Goal: Task Accomplishment & Management: Manage account settings

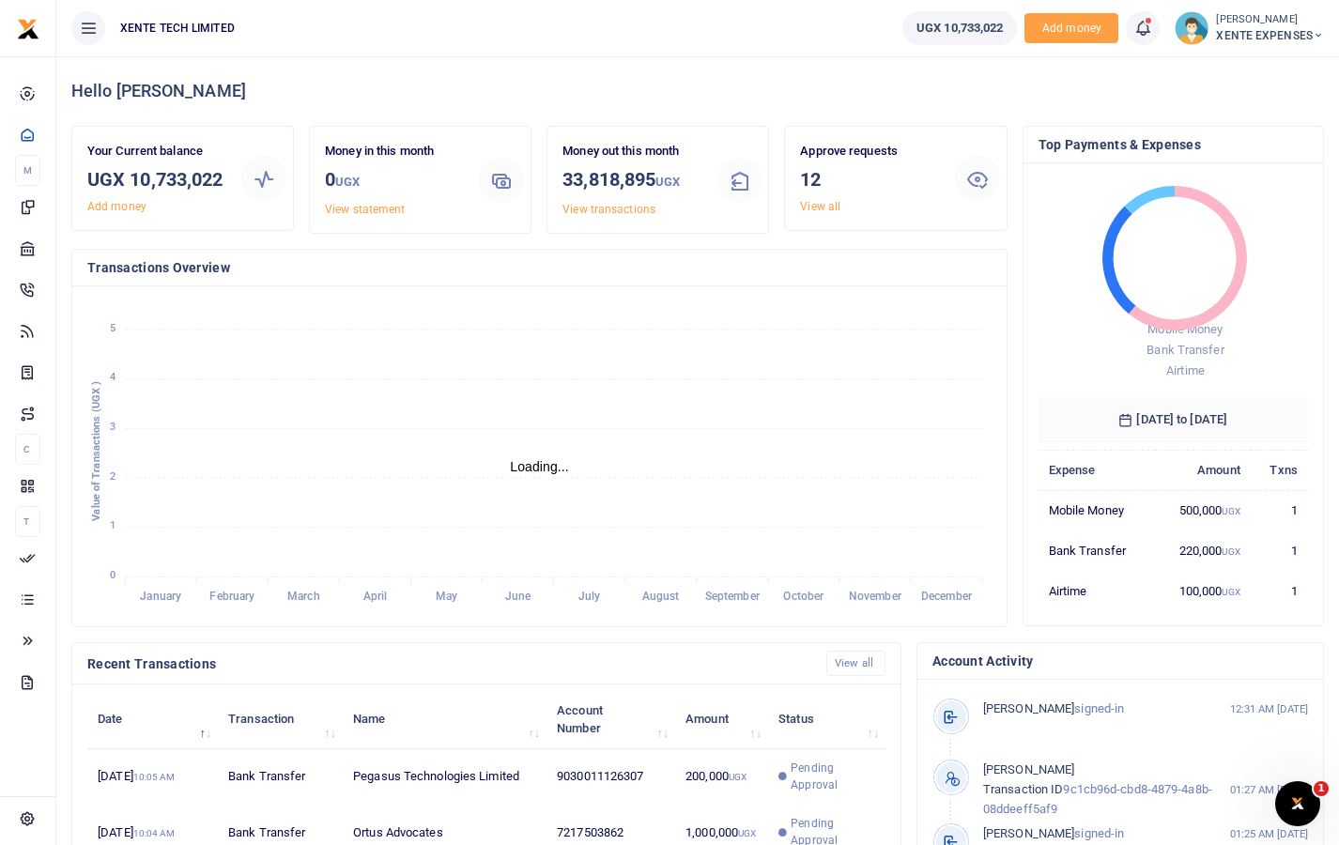
scroll to position [15, 15]
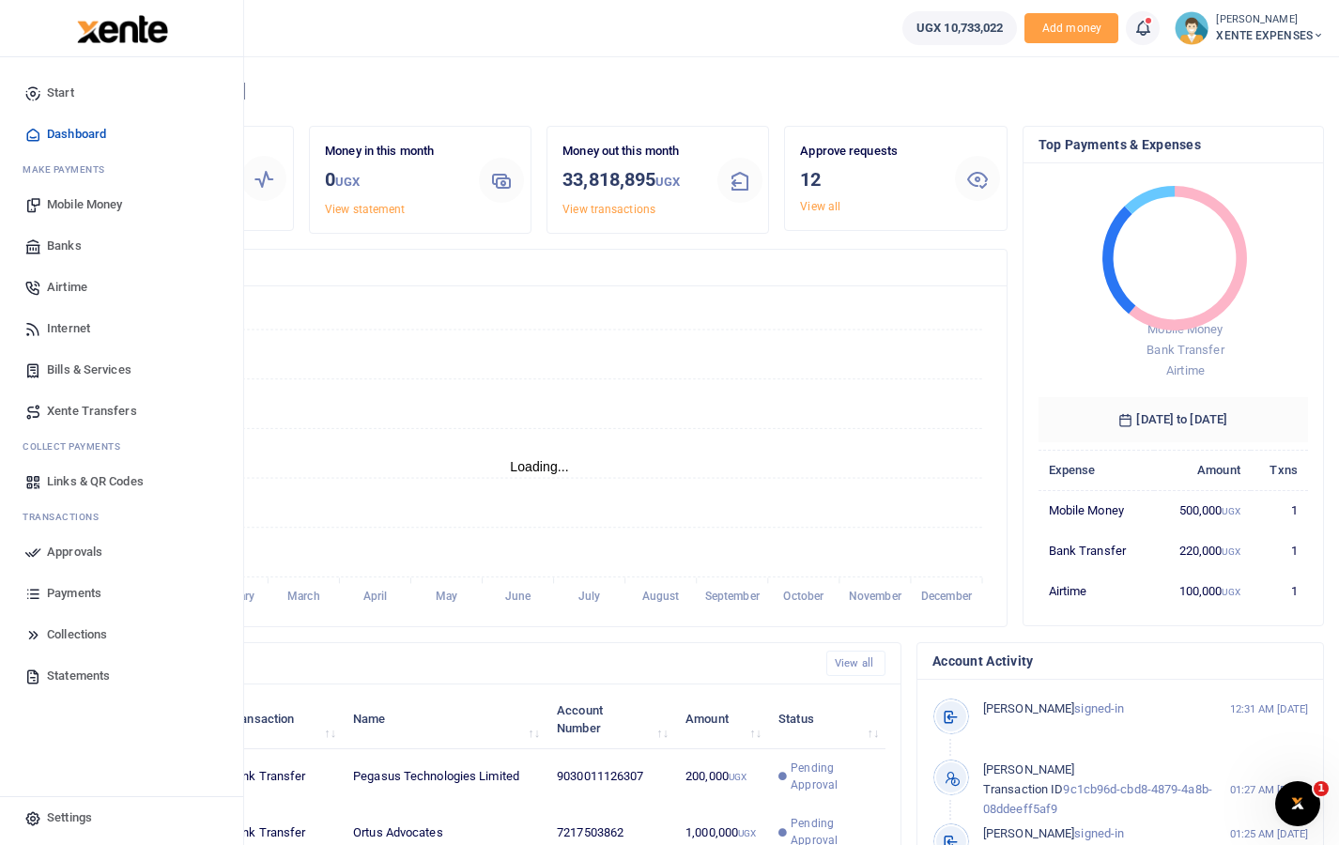
click at [63, 481] on span "Links & QR Codes" at bounding box center [95, 481] width 97 height 19
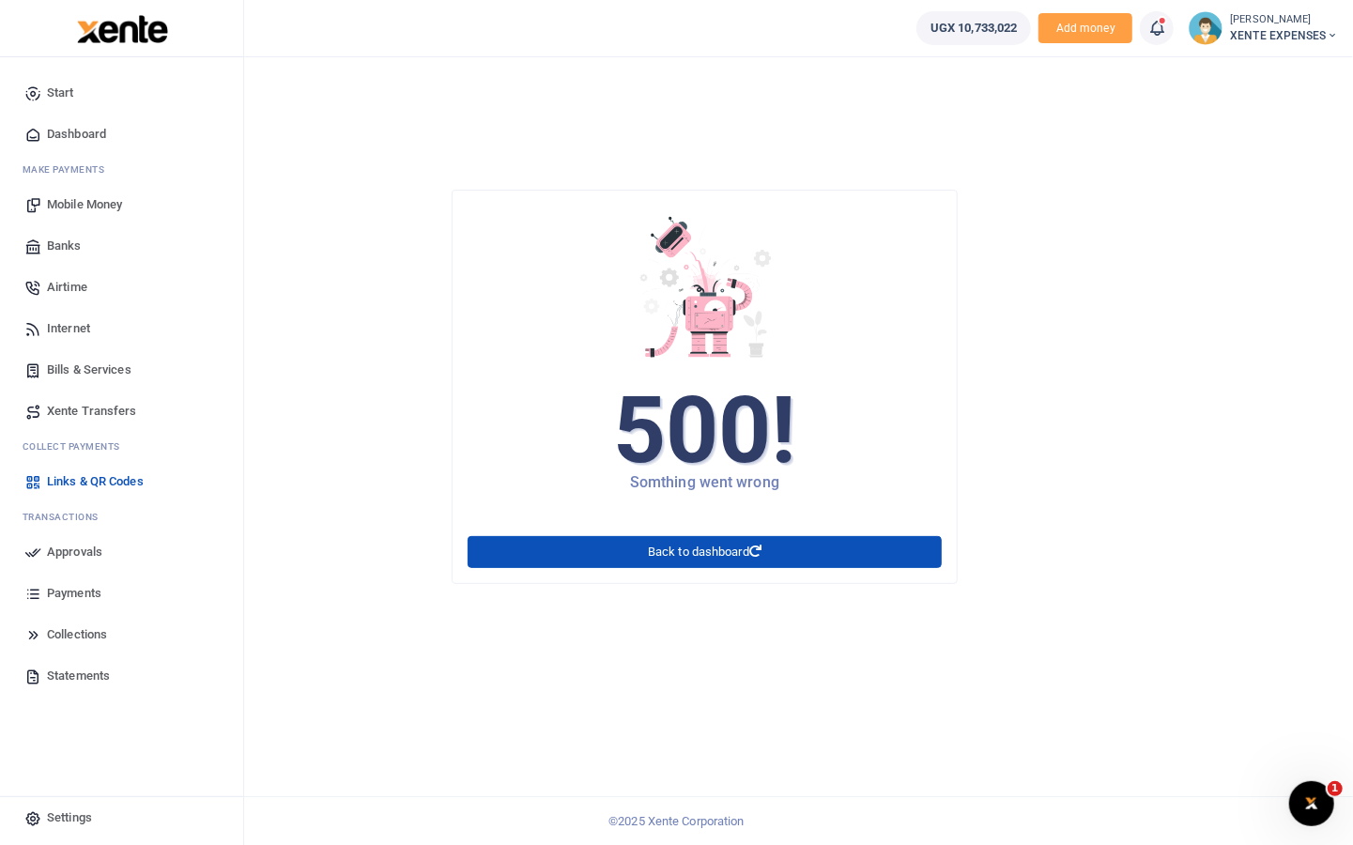
click at [49, 547] on span "Approvals" at bounding box center [74, 552] width 55 height 19
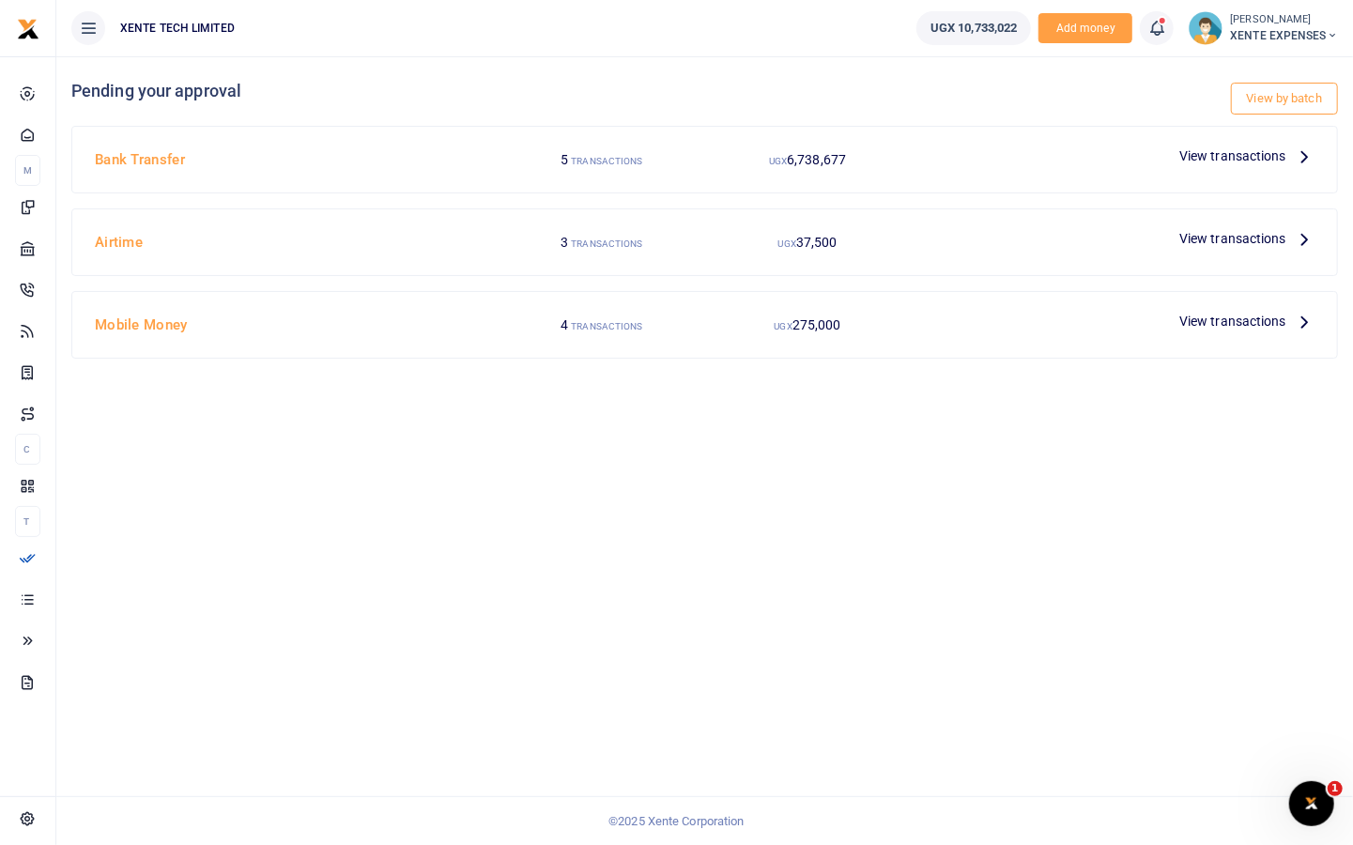
click at [1248, 157] on span "View transactions" at bounding box center [1232, 156] width 107 height 21
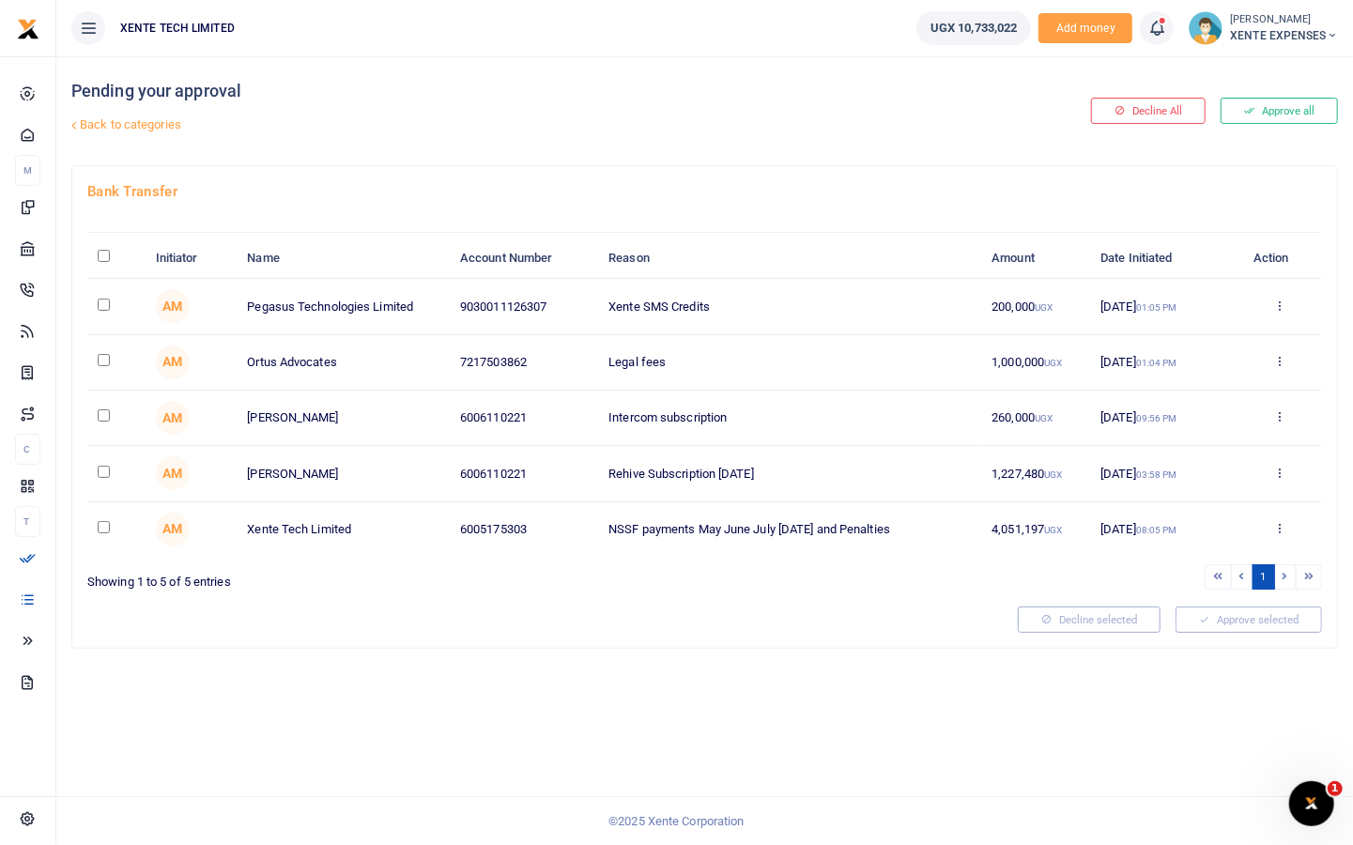
click at [102, 299] on input "checkbox" at bounding box center [104, 305] width 12 height 12
checkbox input "true"
click at [102, 355] on input "checkbox" at bounding box center [104, 360] width 12 height 12
checkbox input "true"
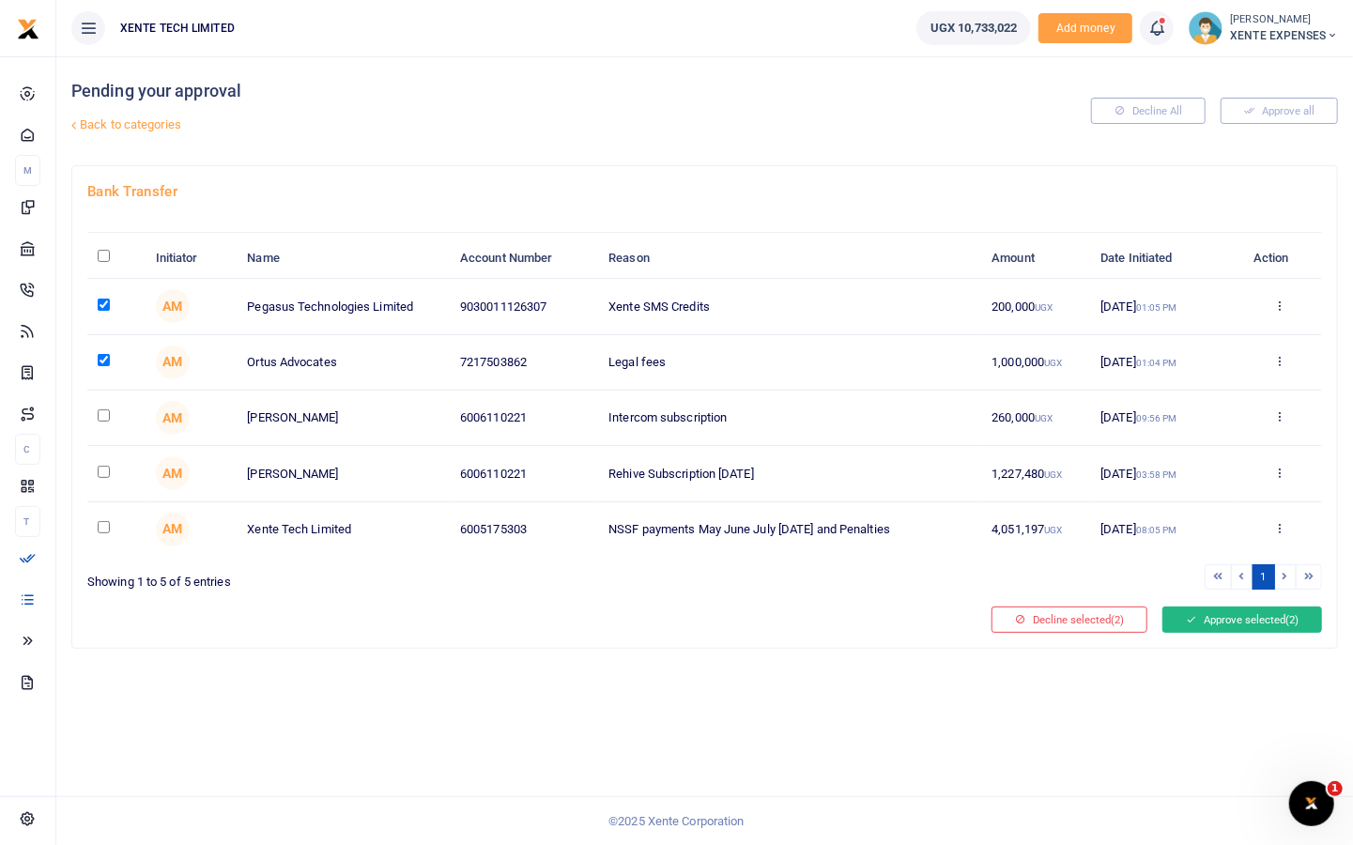
click at [1252, 611] on button "Approve selected (2)" at bounding box center [1243, 620] width 160 height 26
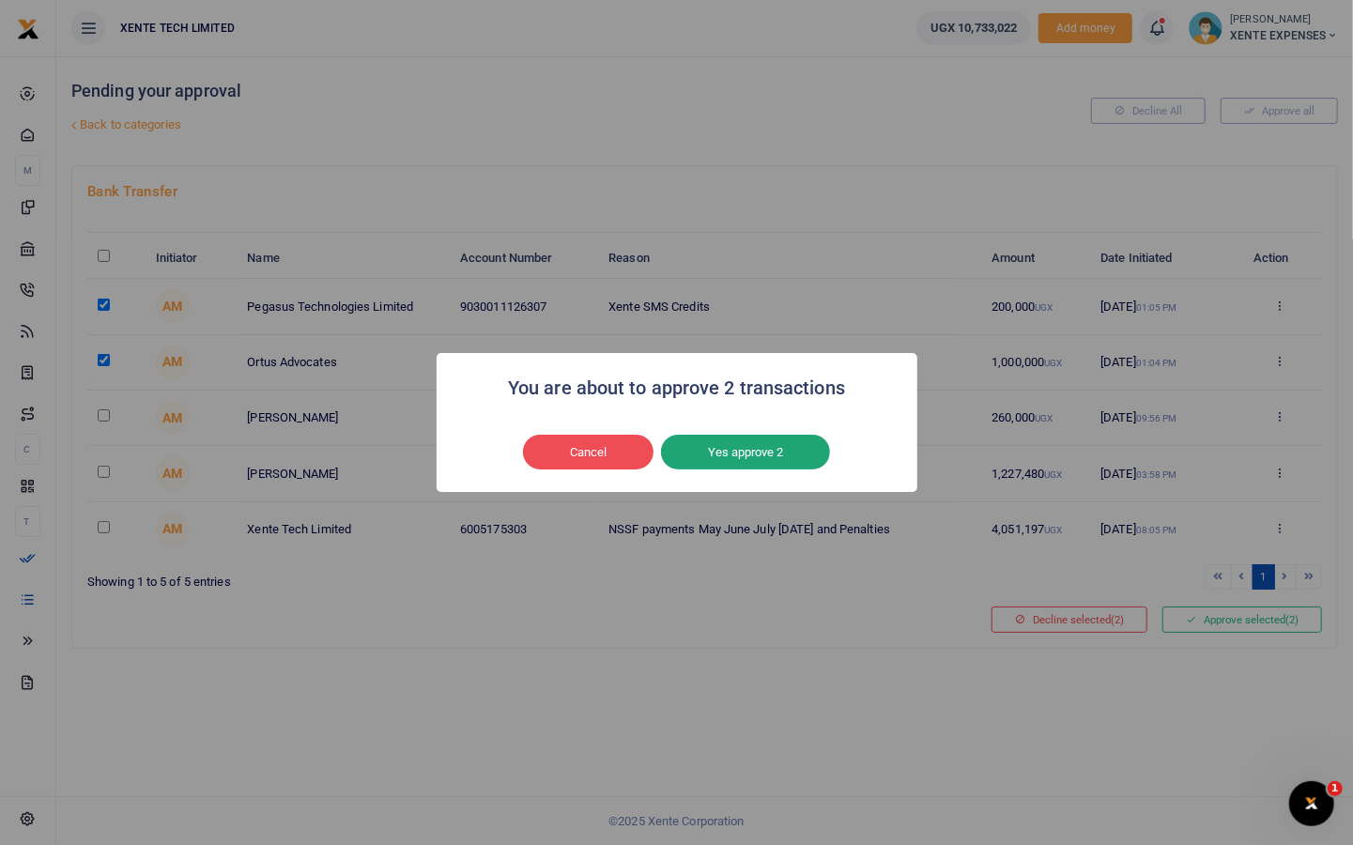
click at [793, 451] on button "Yes approve 2" at bounding box center [745, 453] width 169 height 36
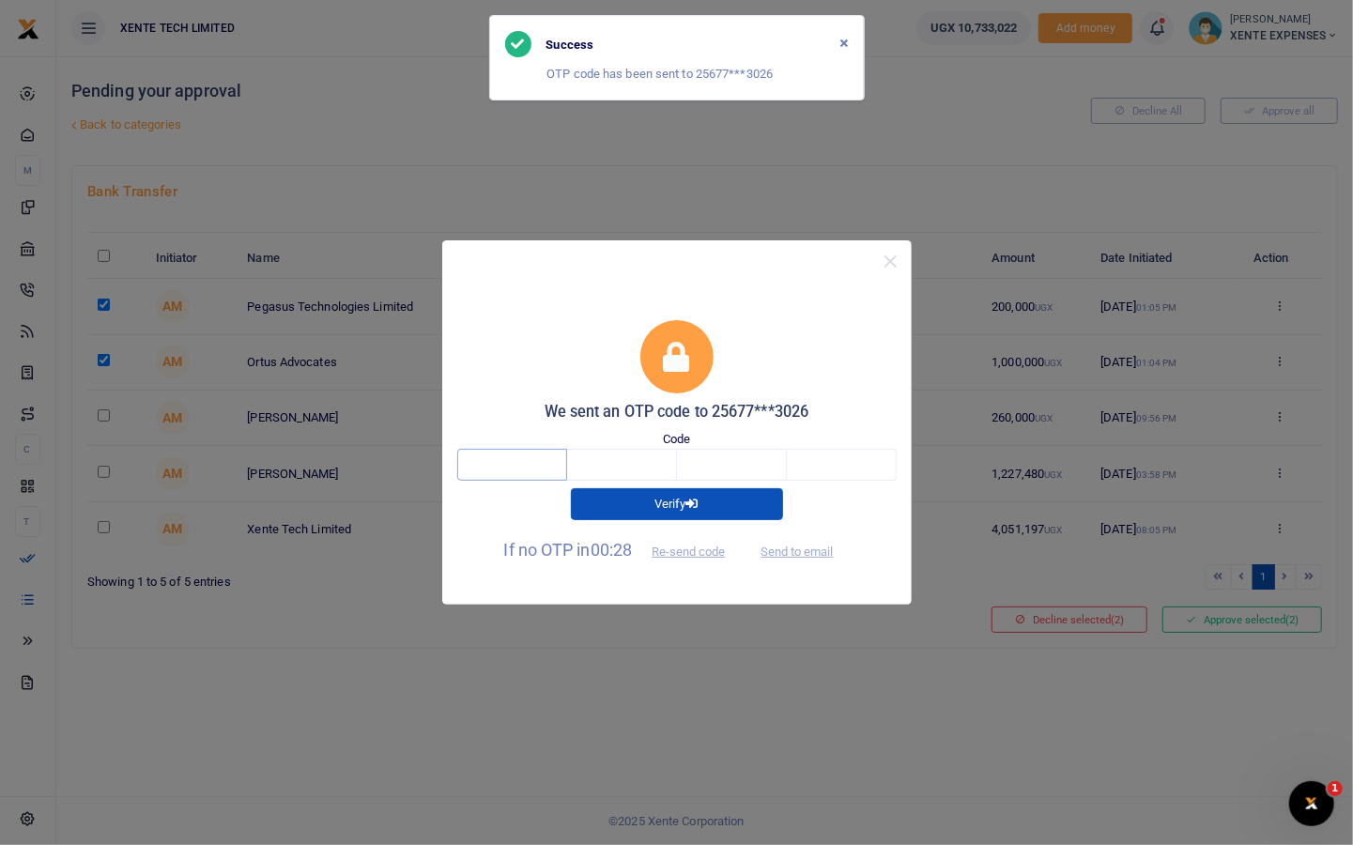
click at [515, 462] on input "text" at bounding box center [512, 465] width 110 height 32
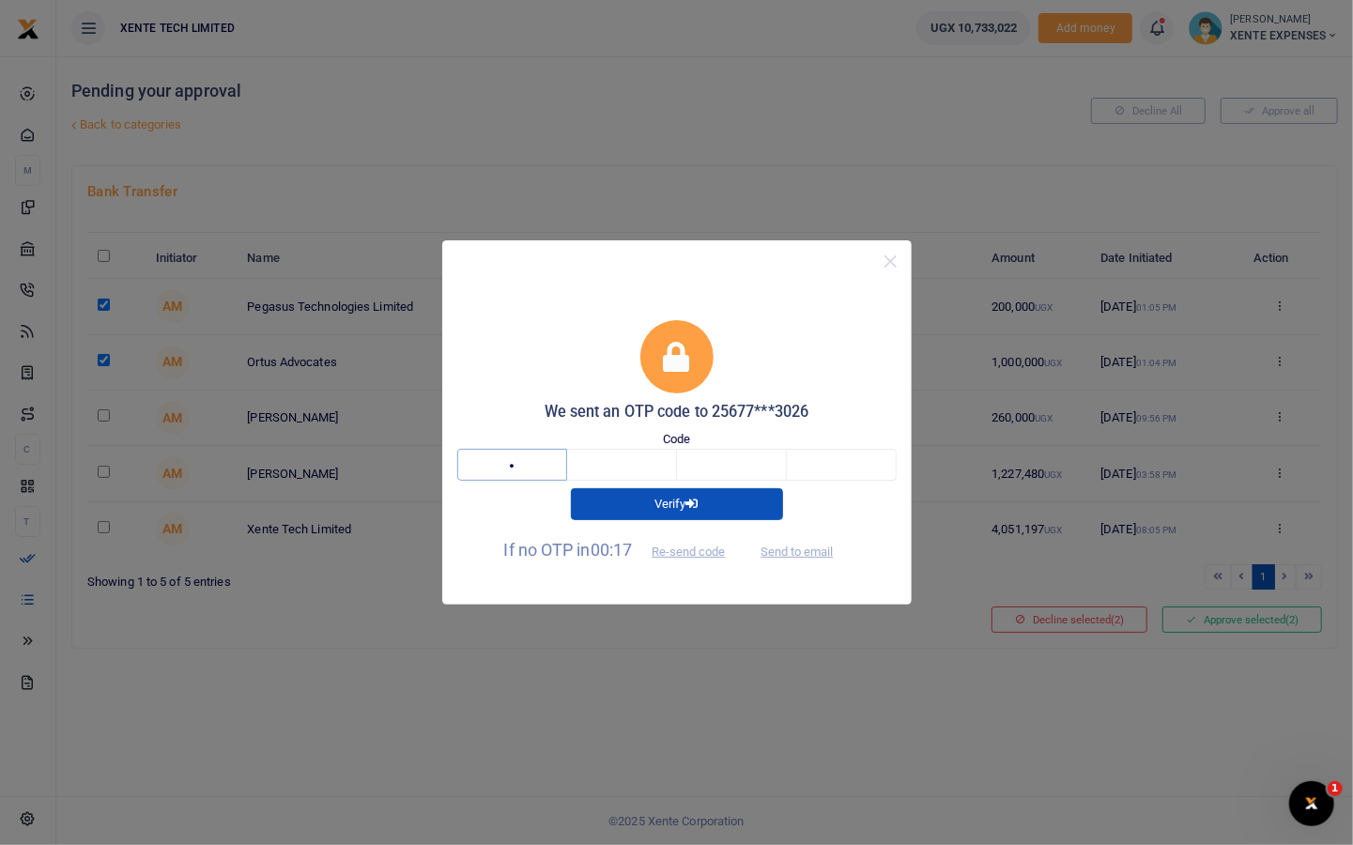
type input "5"
type input "8"
type input "2"
type input "0"
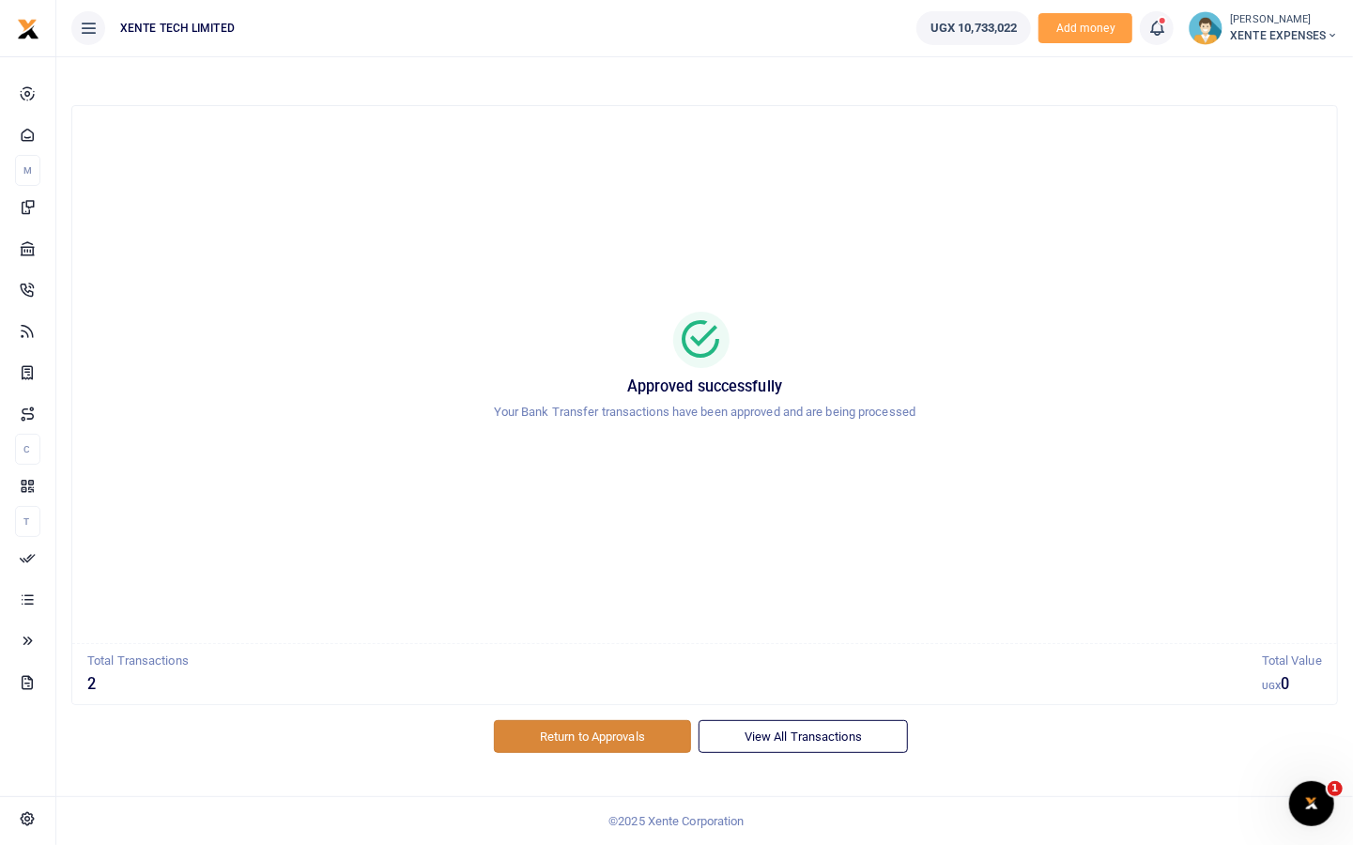
click at [576, 735] on link "Return to Approvals" at bounding box center [592, 736] width 197 height 32
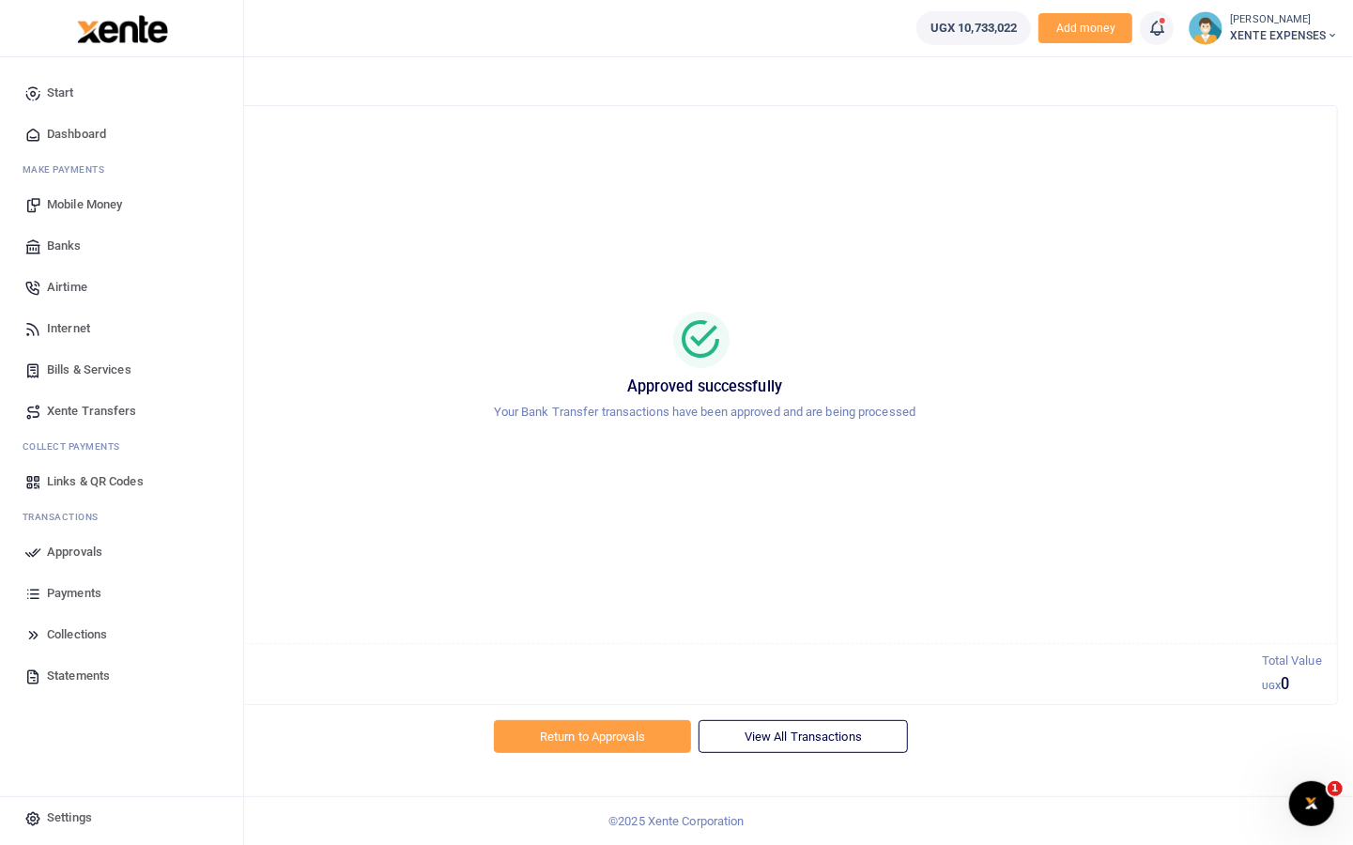
click at [56, 813] on span "Settings" at bounding box center [69, 818] width 45 height 19
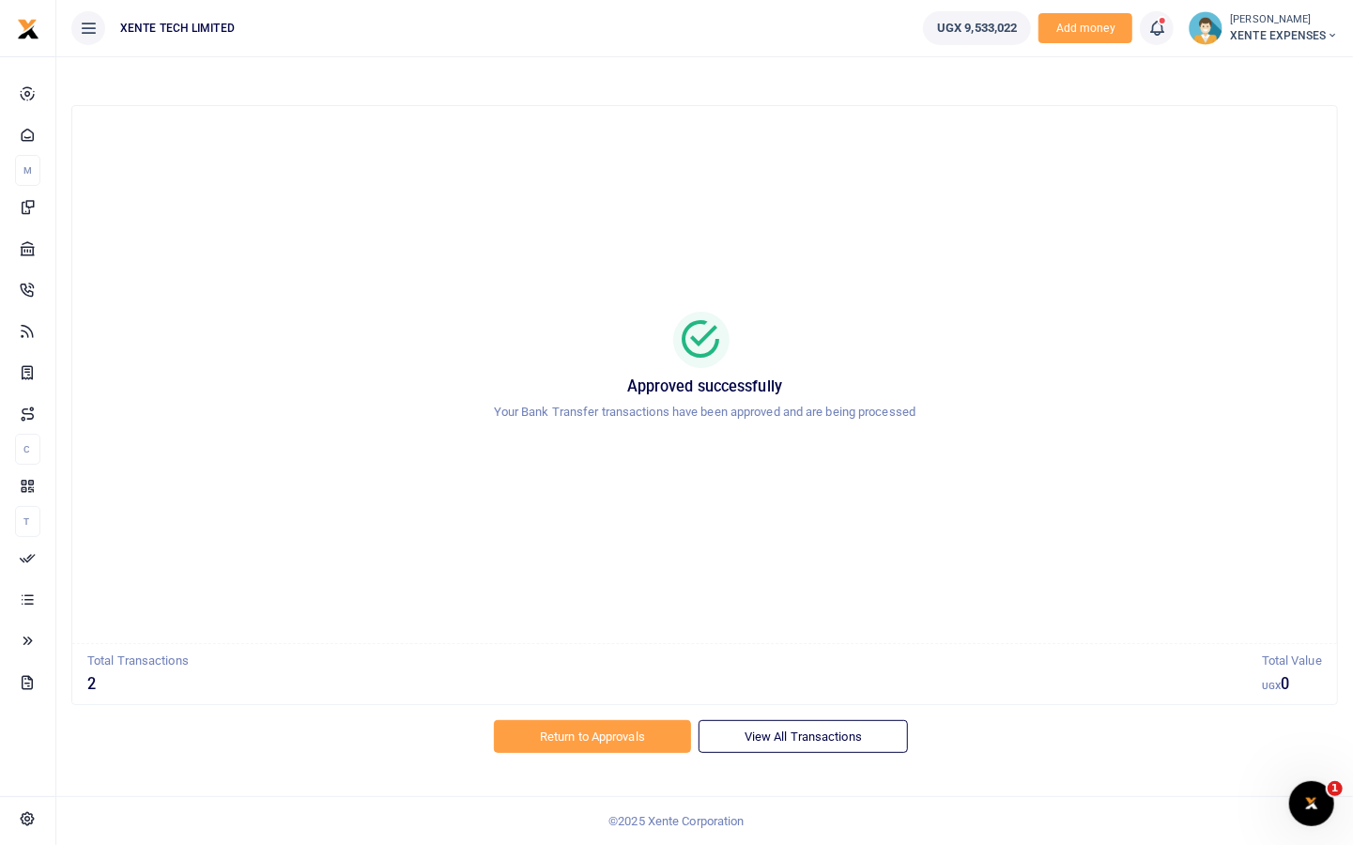
click at [1235, 15] on small "[PERSON_NAME]" at bounding box center [1284, 20] width 108 height 16
click at [812, 201] on div "Approved successfully Your Bank Transfer transactions have been approved and ar…" at bounding box center [705, 374] width 1220 height 507
click at [591, 744] on link "Return to Approvals" at bounding box center [592, 736] width 197 height 32
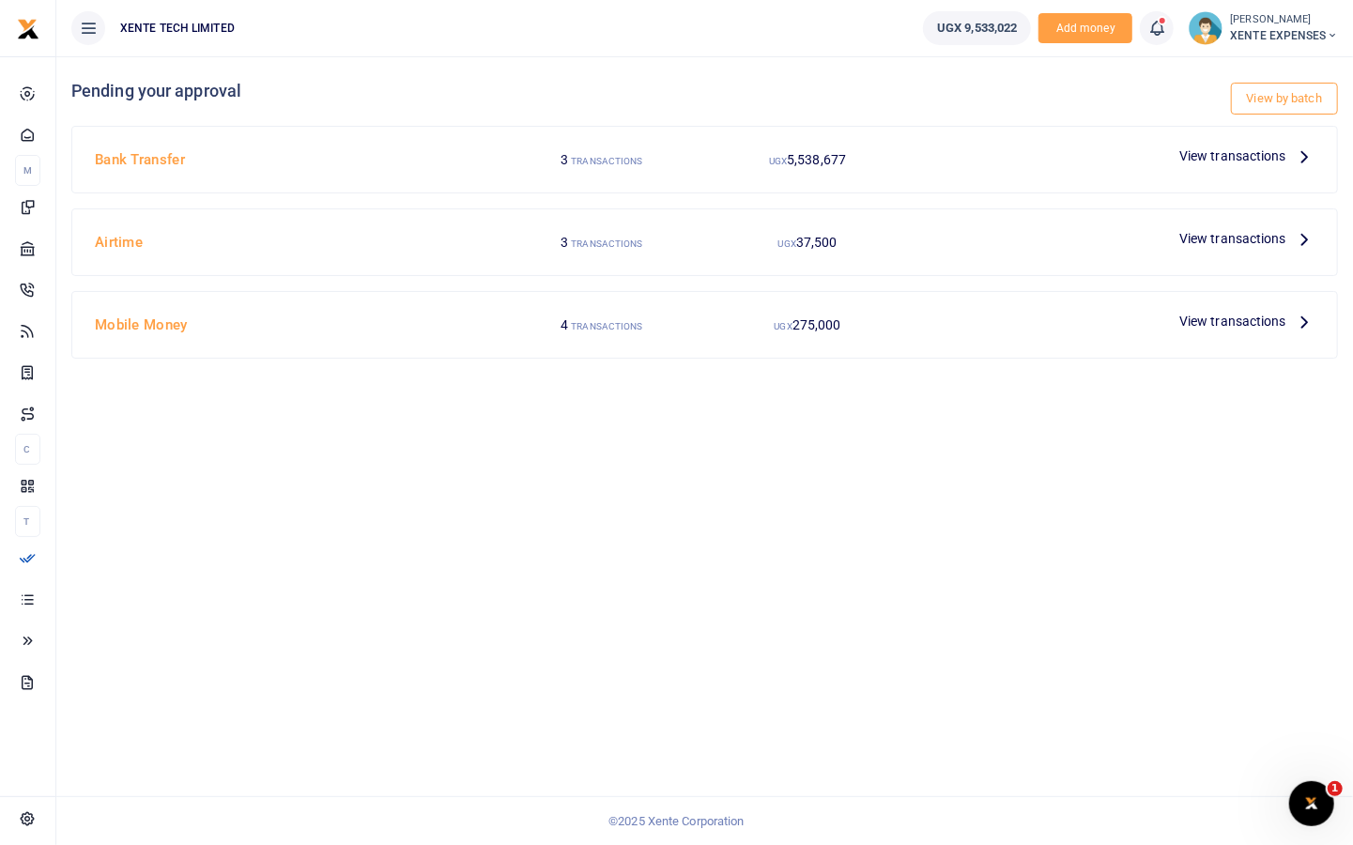
click at [1220, 156] on span "View transactions" at bounding box center [1232, 156] width 107 height 21
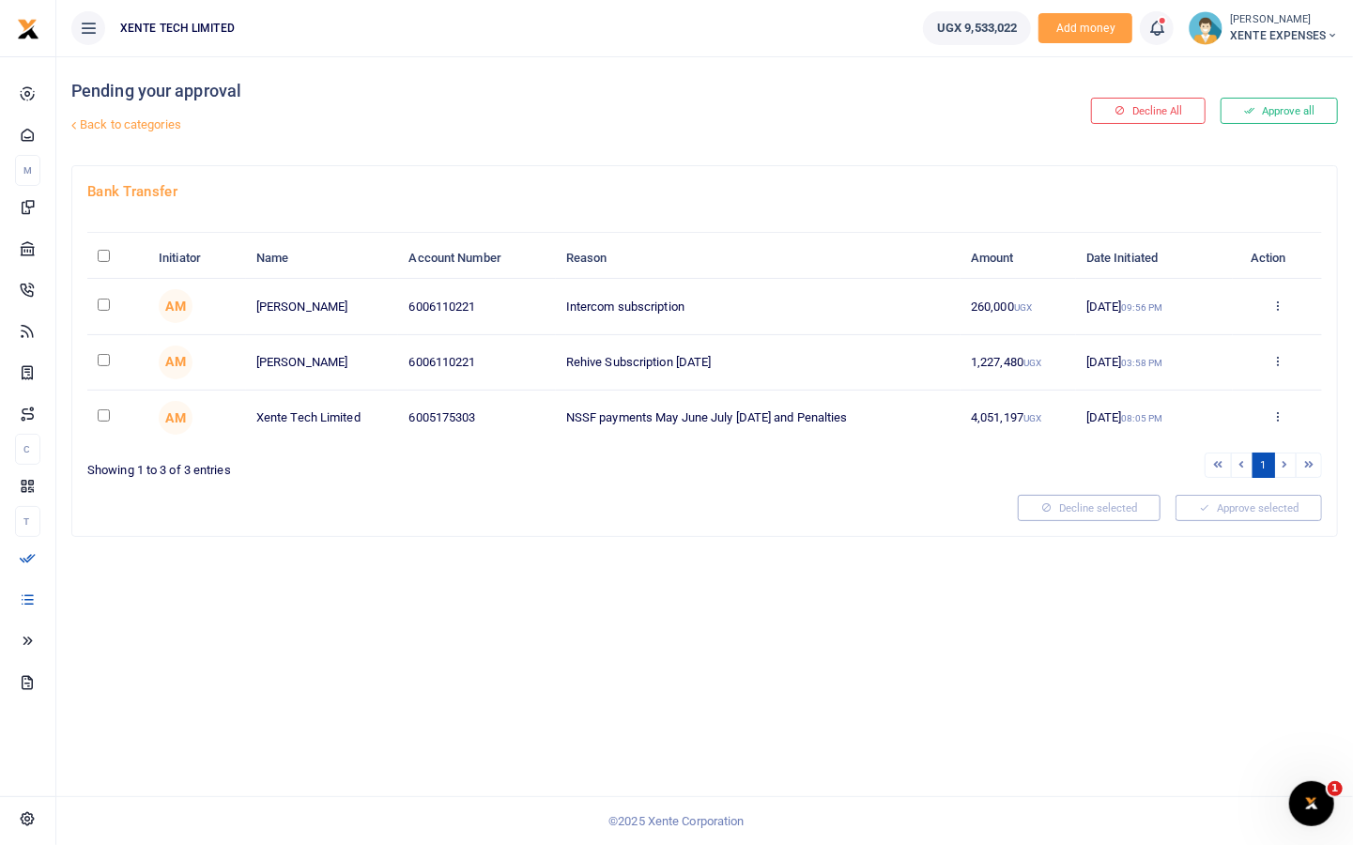
click at [113, 128] on link "Back to categories" at bounding box center [489, 125] width 844 height 32
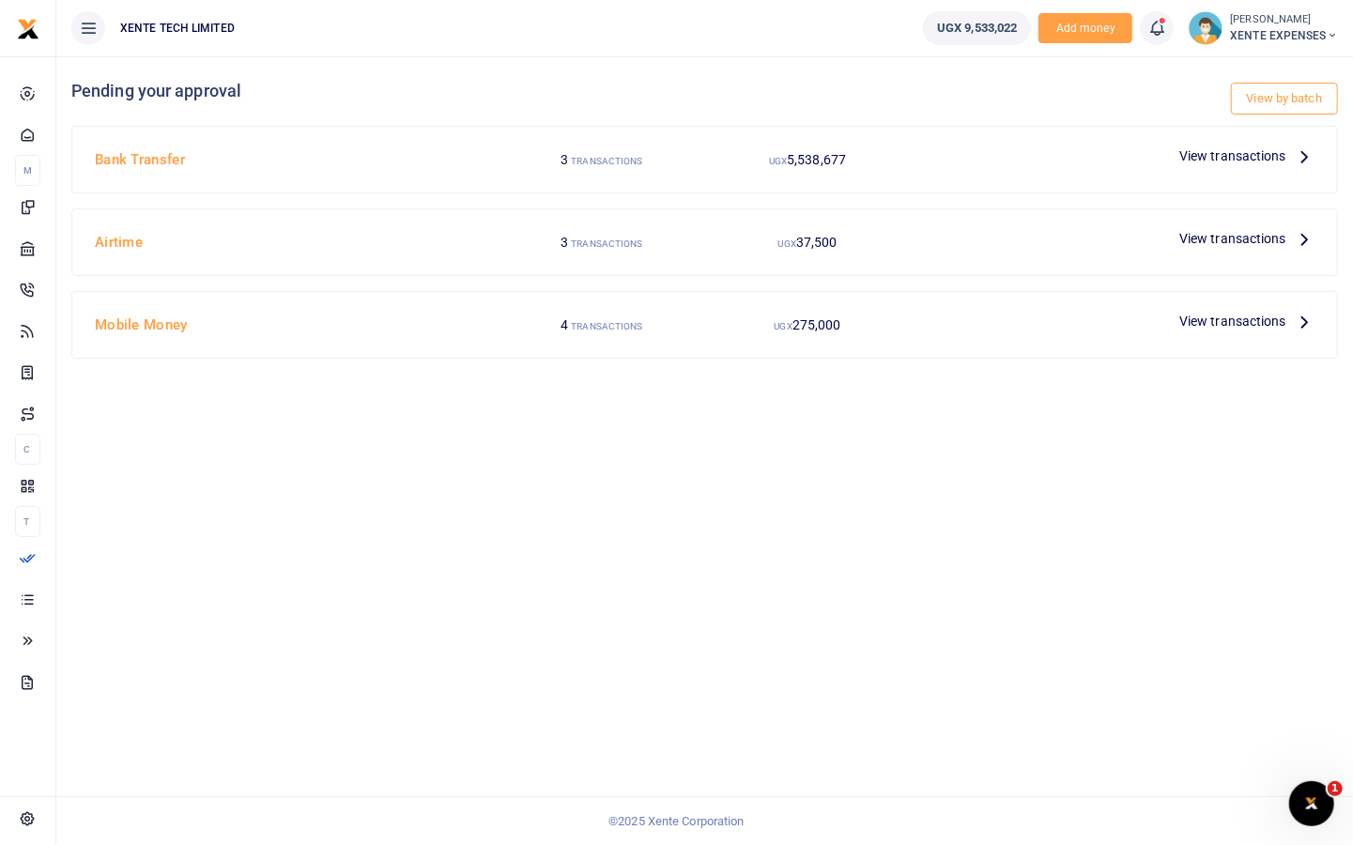
click at [1231, 239] on span "View transactions" at bounding box center [1232, 238] width 107 height 21
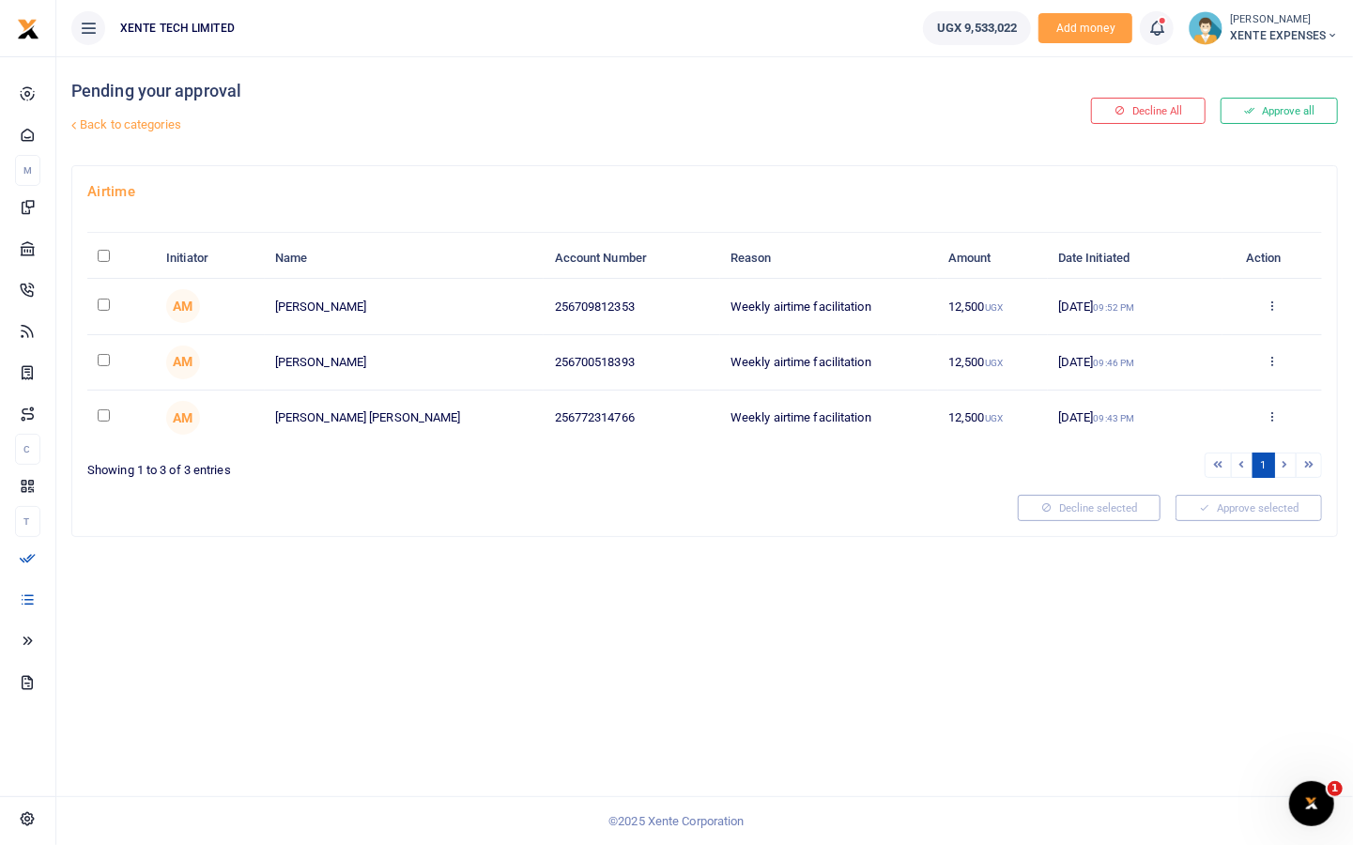
click at [122, 126] on link "Back to categories" at bounding box center [489, 125] width 844 height 32
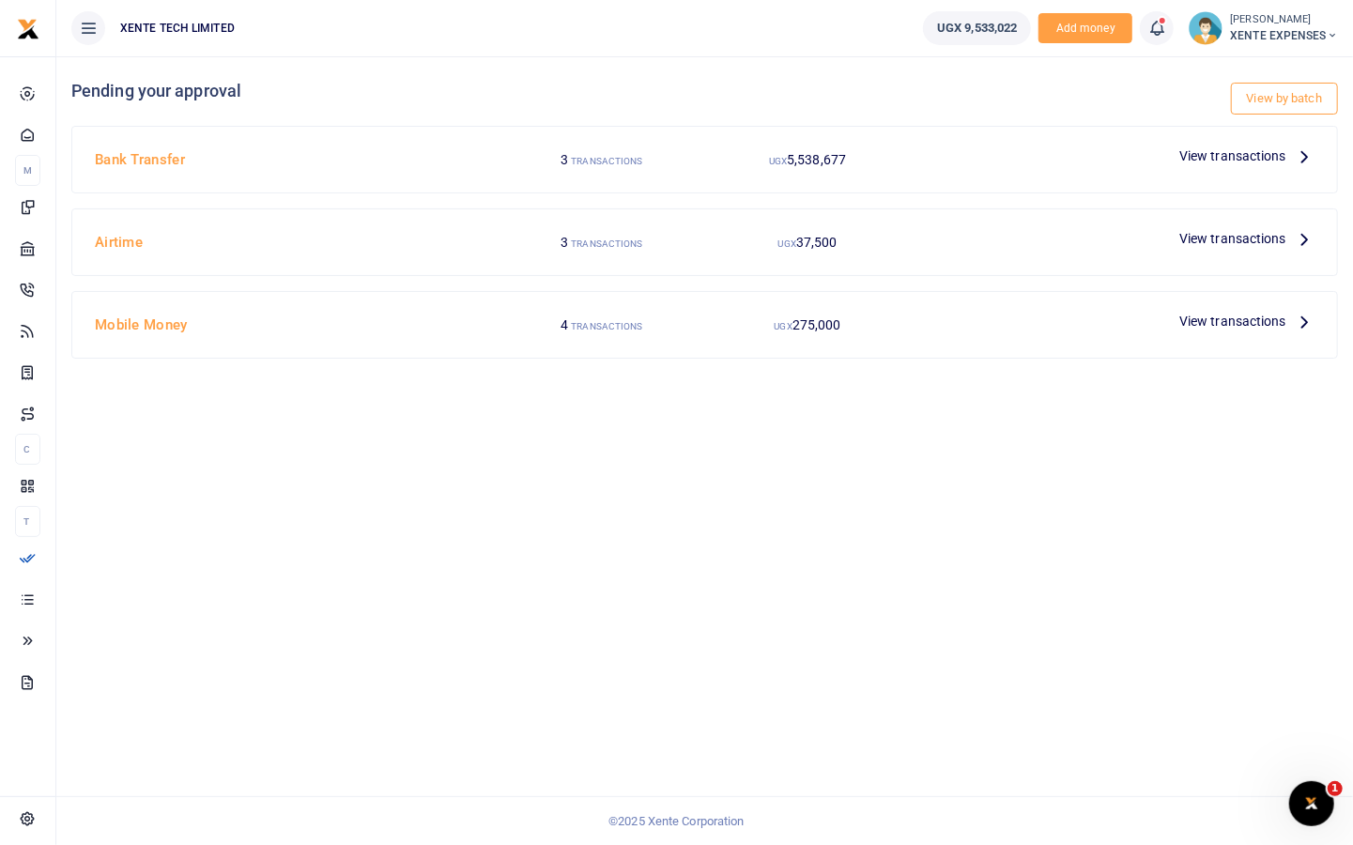
click at [1190, 314] on span "View transactions" at bounding box center [1232, 321] width 107 height 21
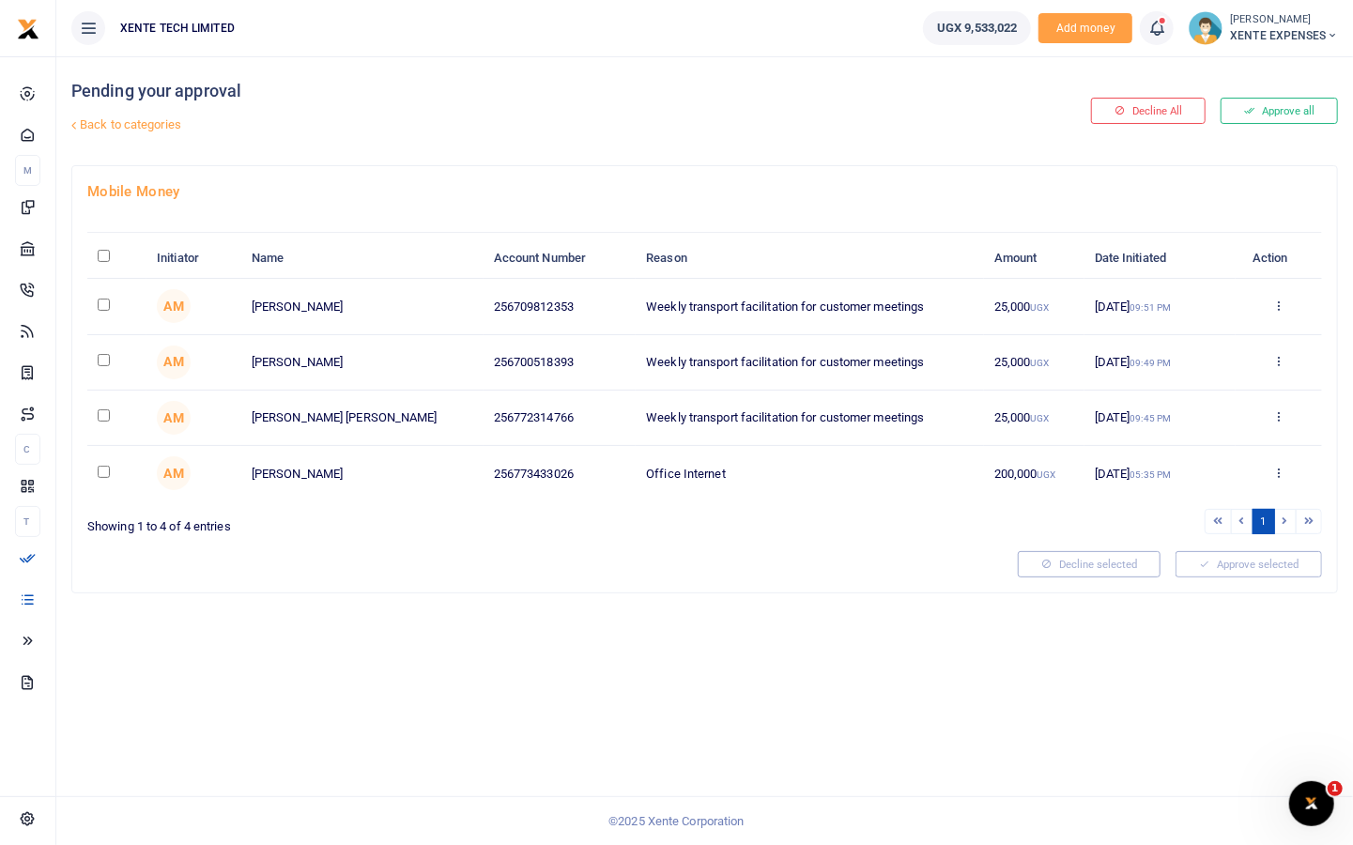
click at [100, 466] on input "checkbox" at bounding box center [104, 472] width 12 height 12
checkbox input "true"
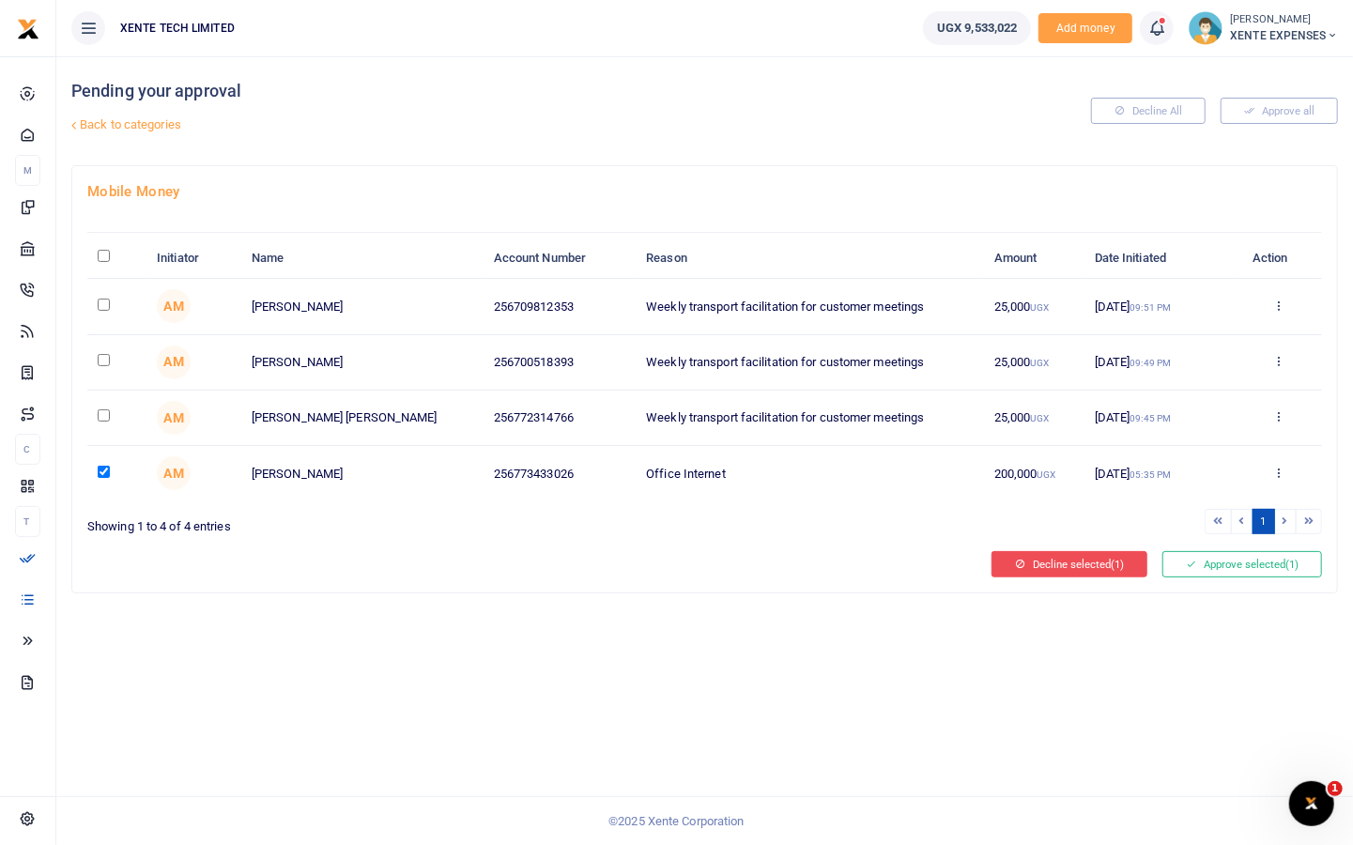
click at [1062, 567] on button "Decline selected (1)" at bounding box center [1070, 564] width 156 height 26
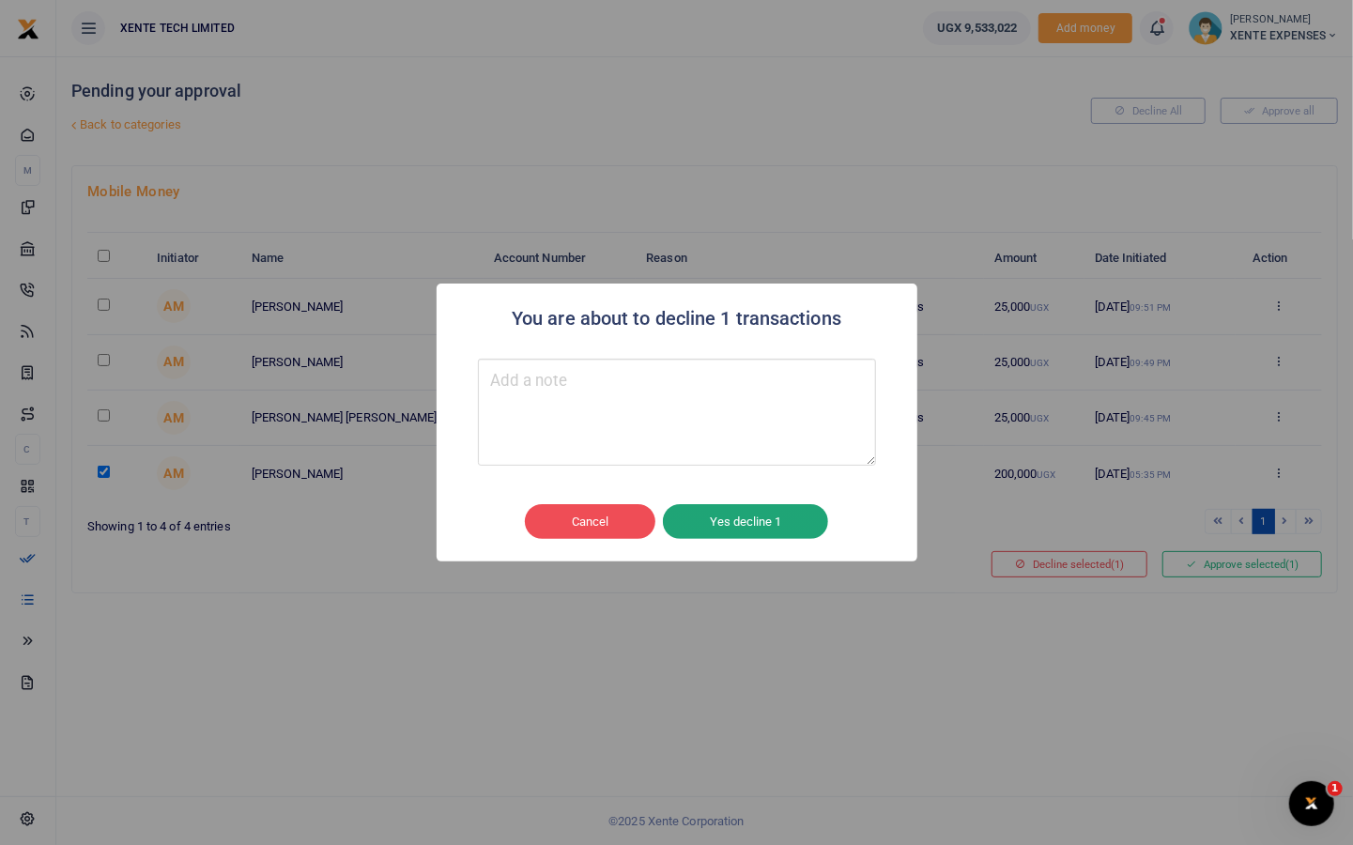
click at [743, 520] on button "Yes decline 1" at bounding box center [745, 522] width 165 height 36
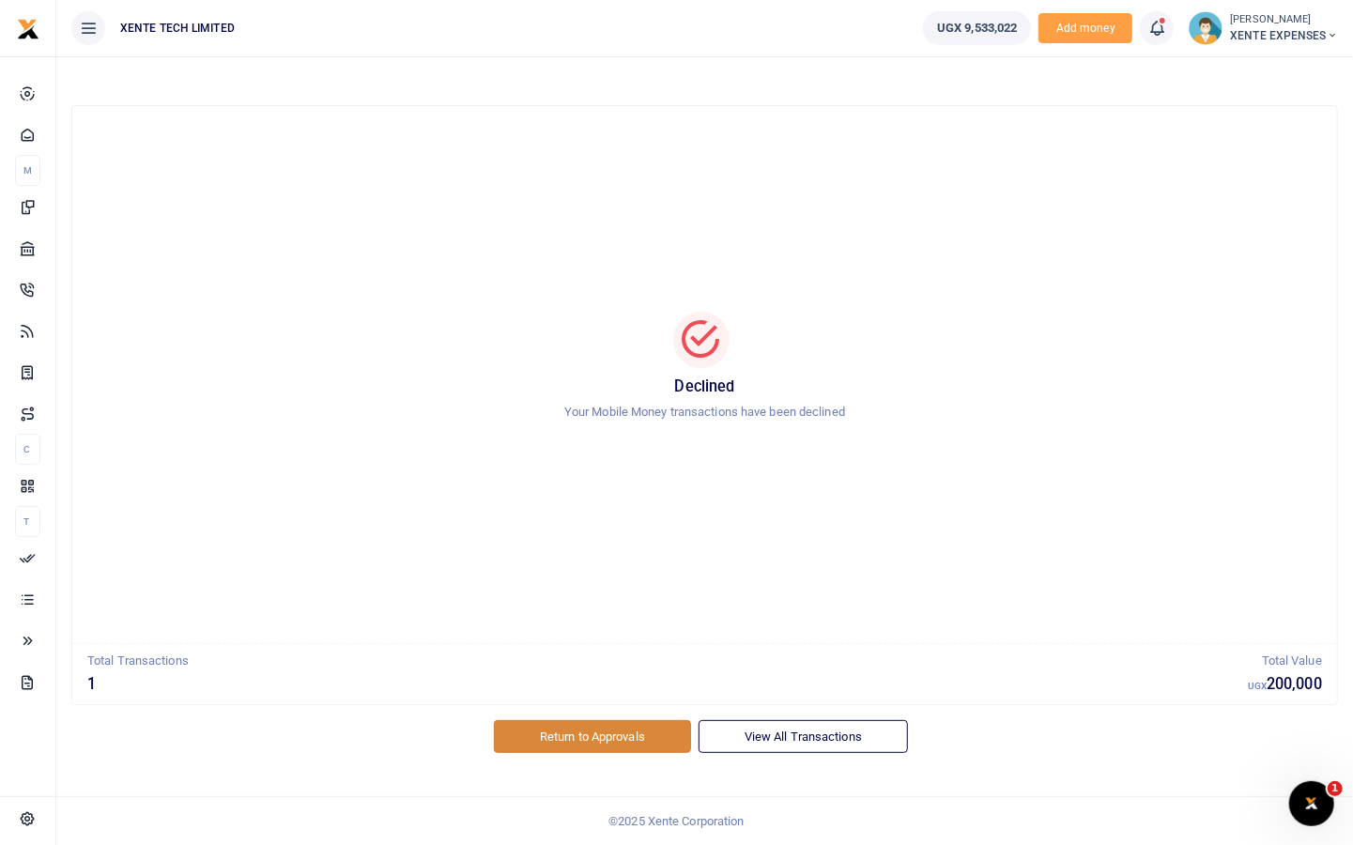
click at [608, 731] on link "Return to Approvals" at bounding box center [592, 736] width 197 height 32
click at [639, 729] on link "Return to Approvals" at bounding box center [592, 736] width 197 height 32
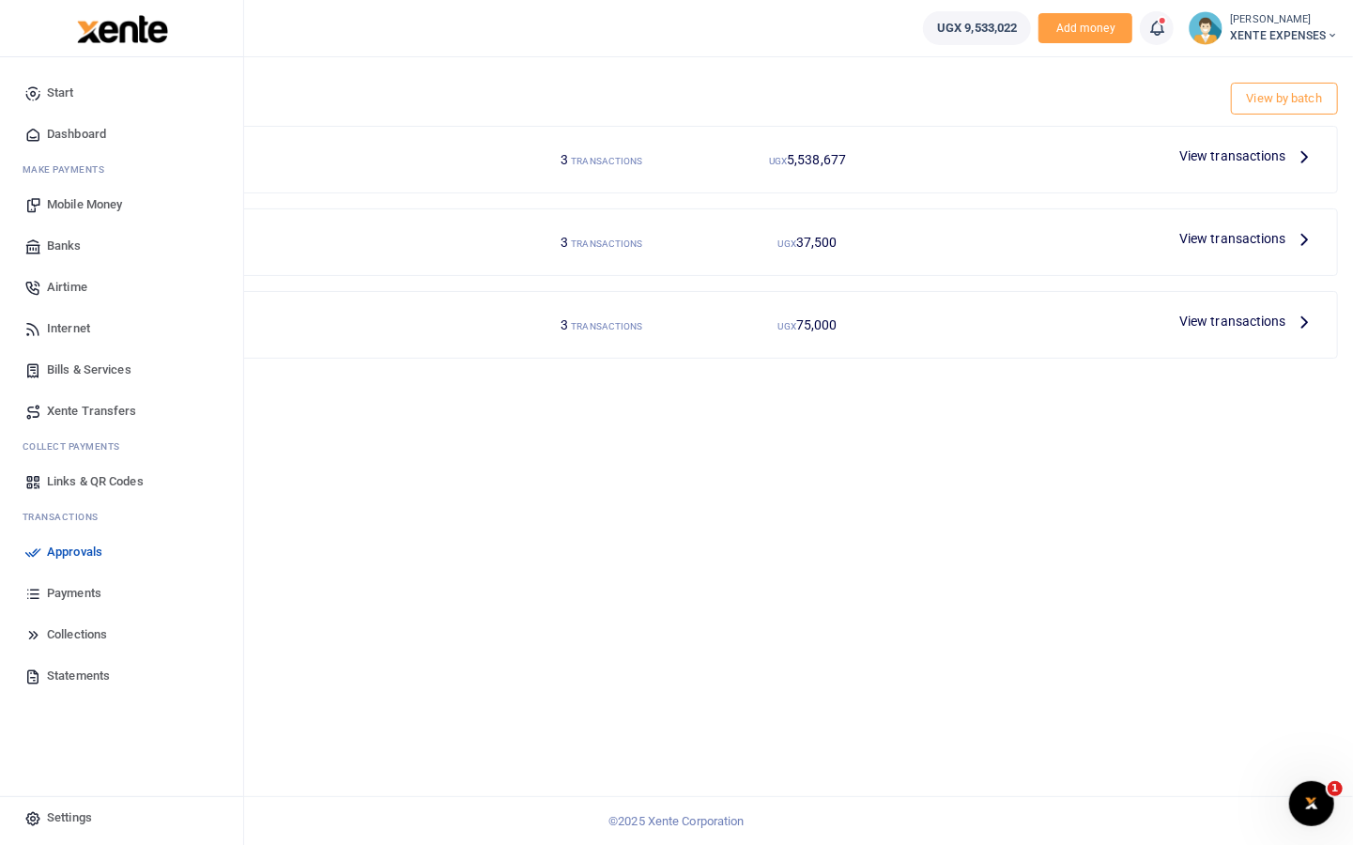
click at [74, 592] on span "Payments" at bounding box center [74, 593] width 54 height 19
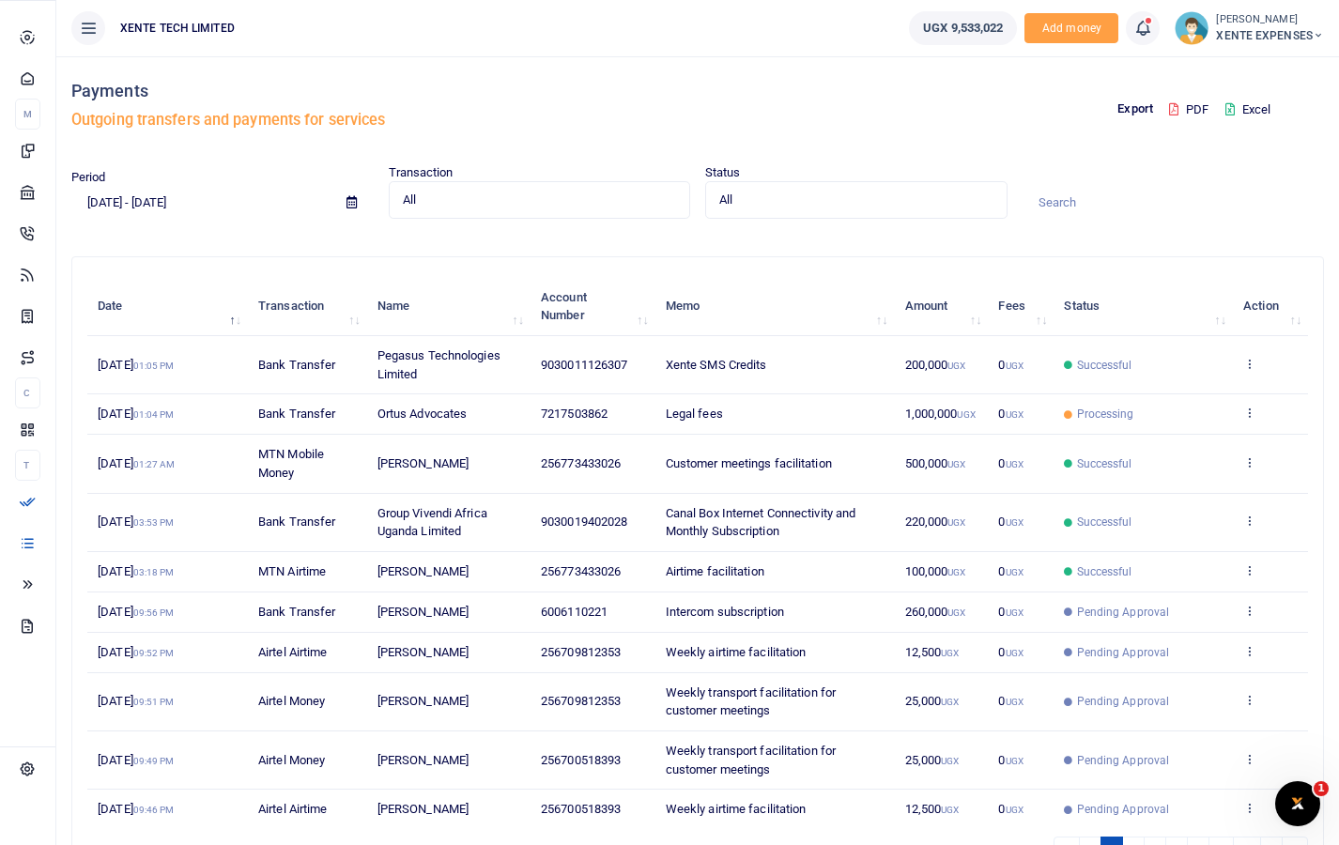
click at [36, 510] on icon at bounding box center [27, 501] width 17 height 17
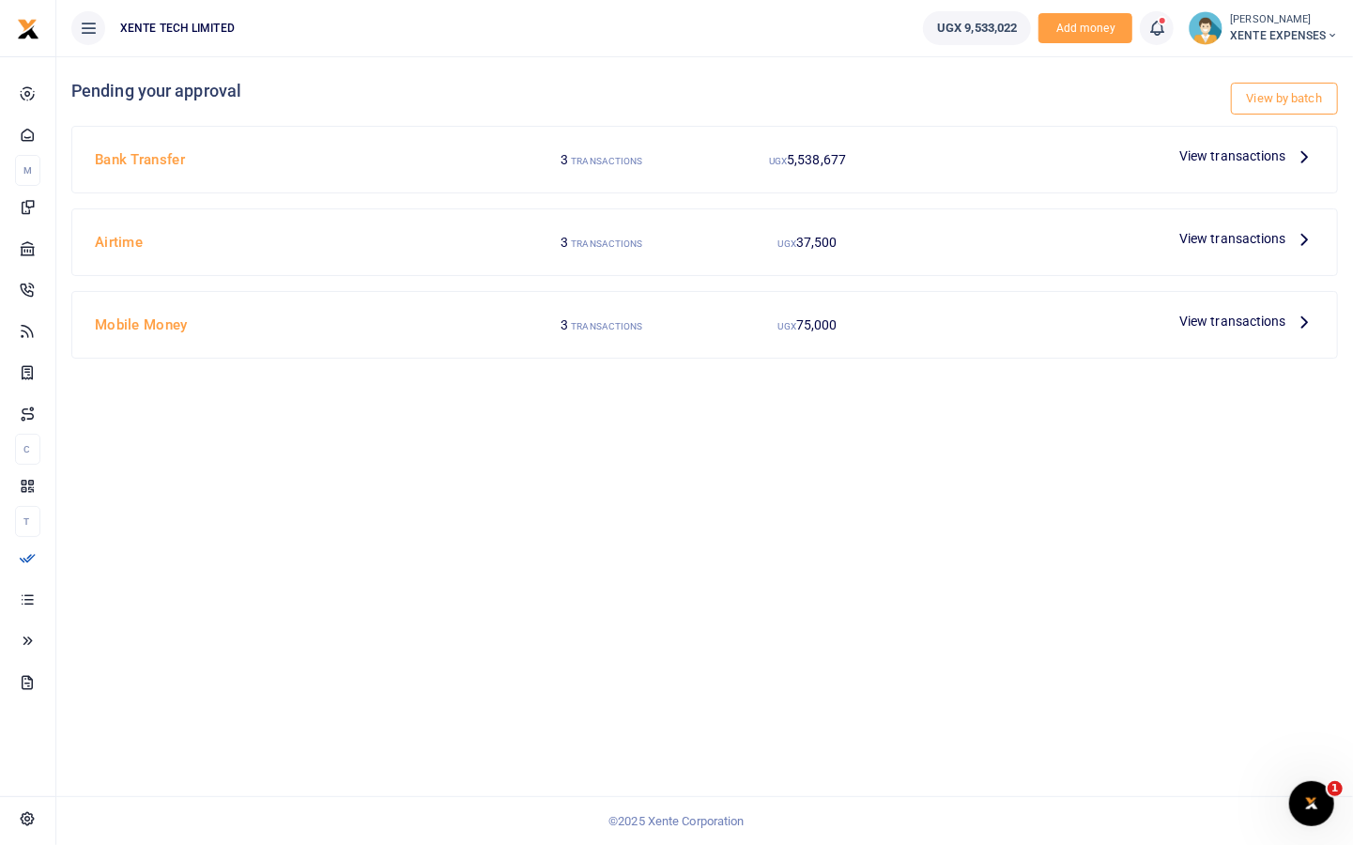
click at [1255, 32] on span "XENTE EXPENSES" at bounding box center [1284, 35] width 108 height 17
click at [778, 563] on div "View by batch Pending your approval Bank Transfer 3 TRANSACTIONS UGX 5,538,677 …" at bounding box center [704, 450] width 1297 height 789
click at [1285, 104] on link "View by batch" at bounding box center [1284, 99] width 107 height 32
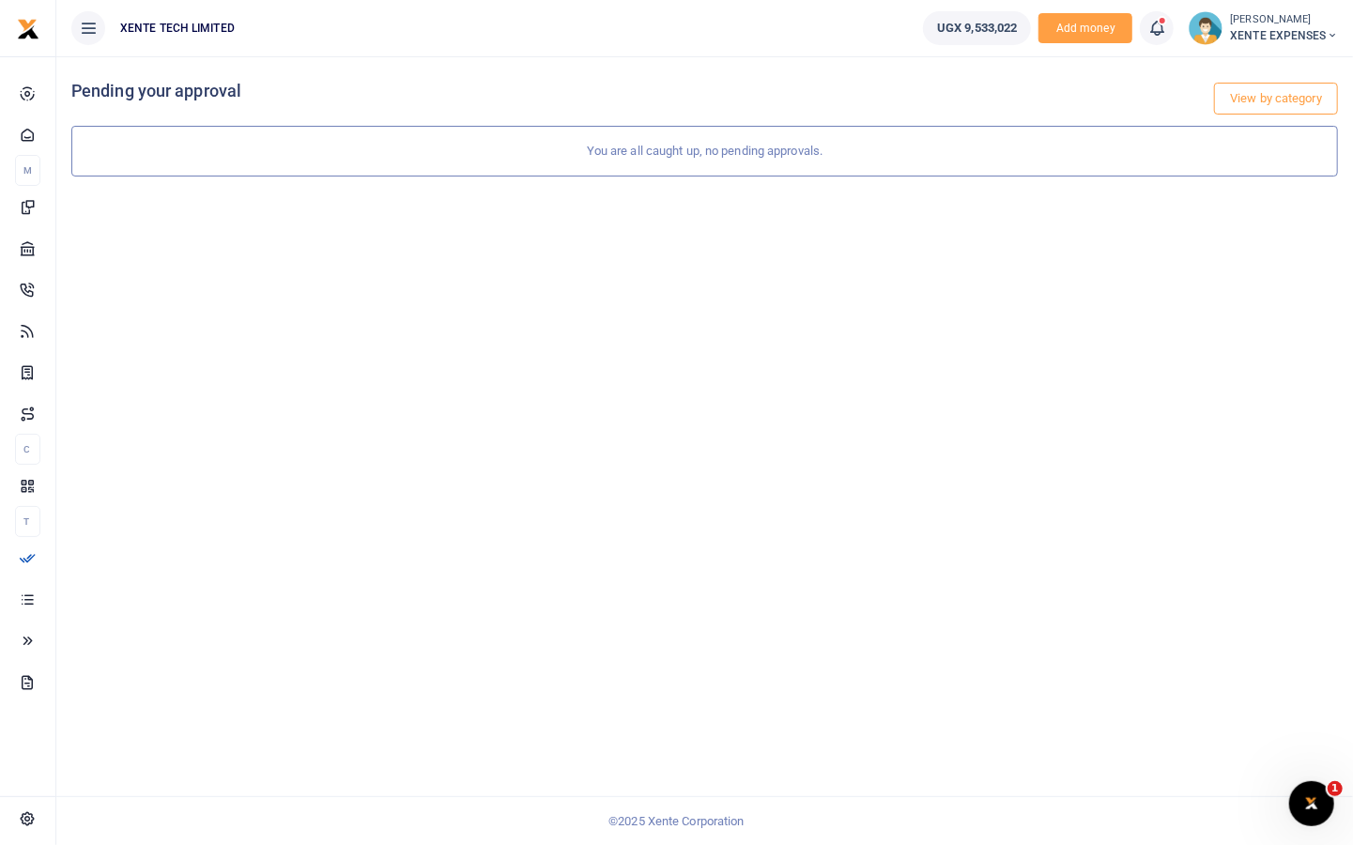
click at [1282, 24] on small "[PERSON_NAME]" at bounding box center [1284, 20] width 108 height 16
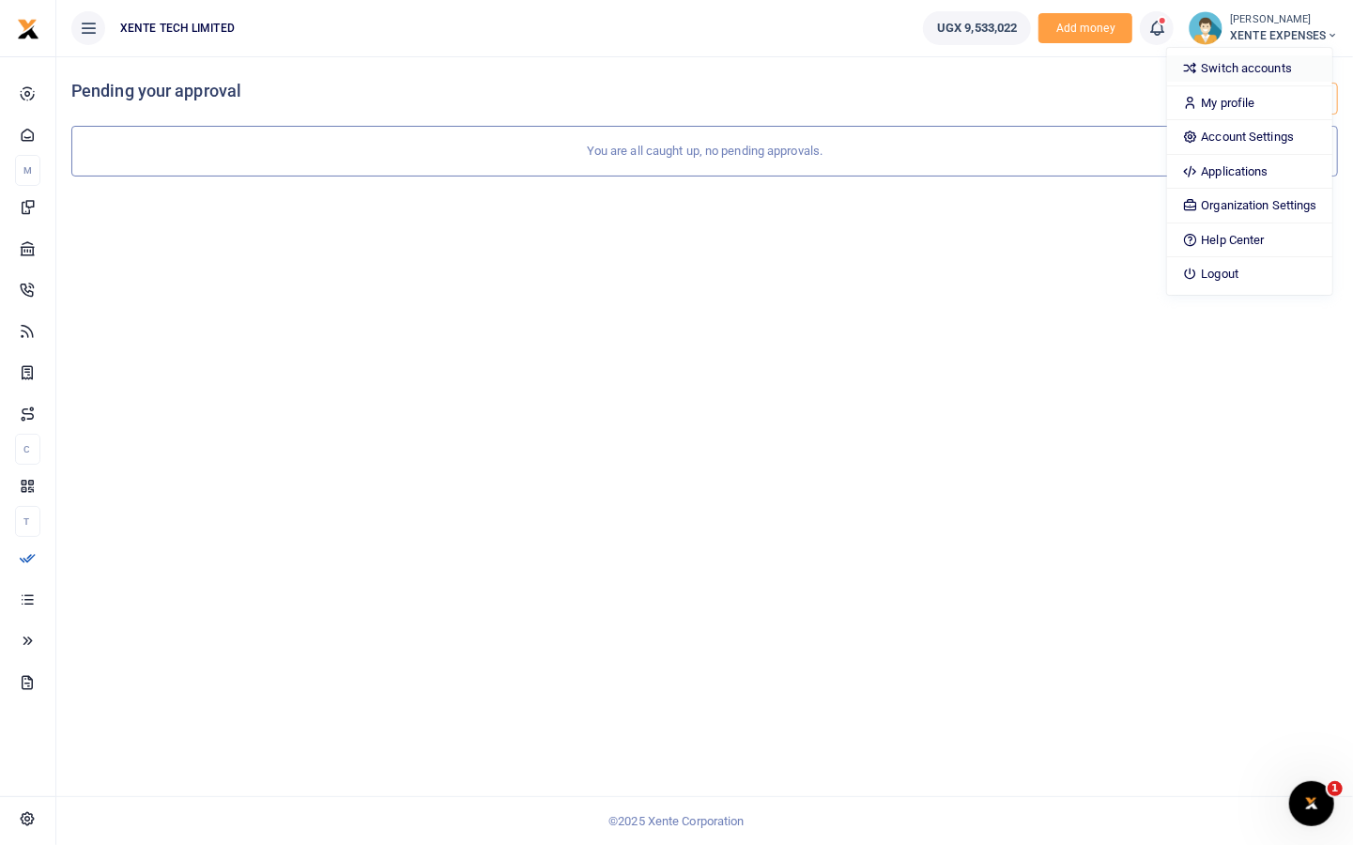
click at [1266, 68] on link "Switch accounts" at bounding box center [1249, 68] width 164 height 26
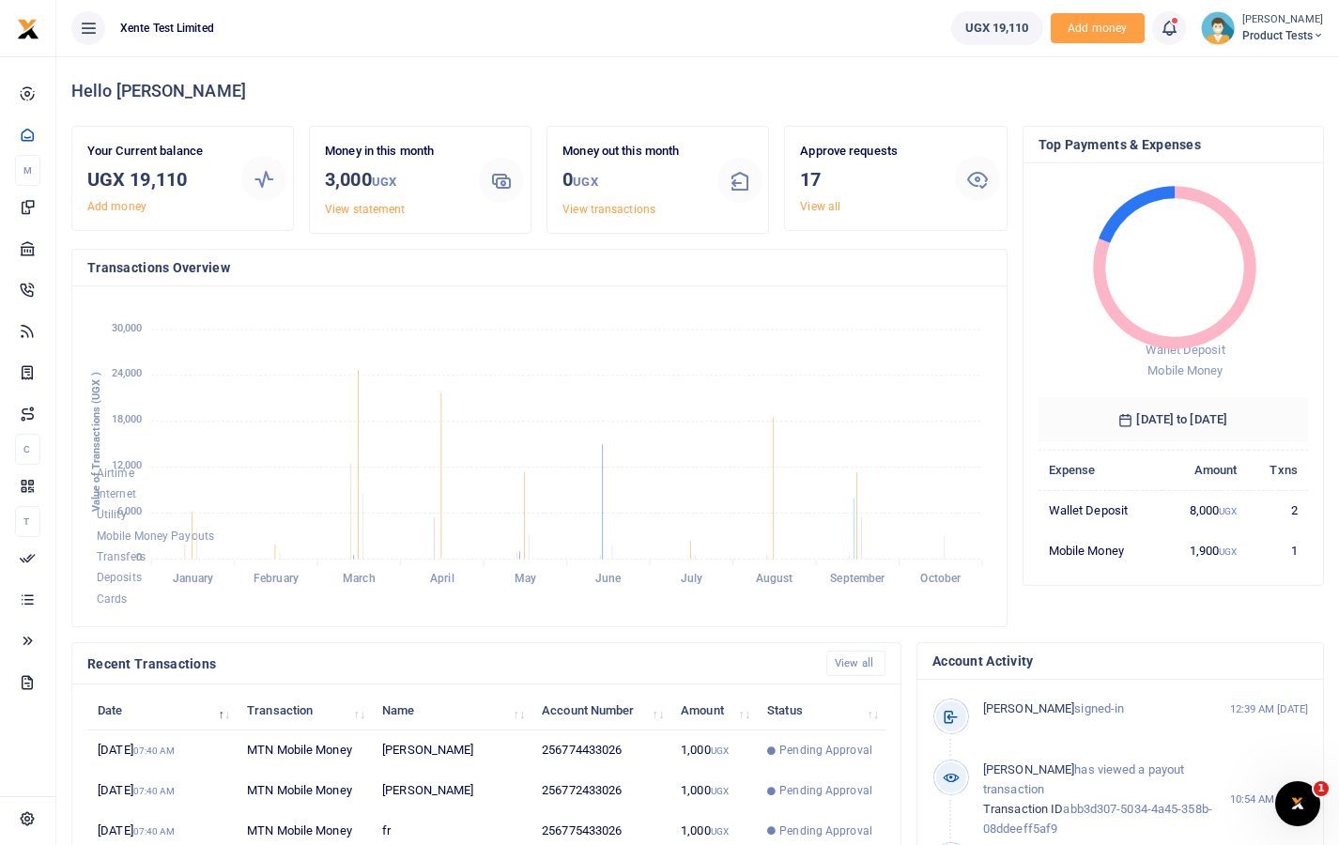
drag, startPoint x: 67, startPoint y: 550, endPoint x: 481, endPoint y: 36, distance: 660.5
click at [481, 36] on ul "Xente Test Limited" at bounding box center [496, 28] width 880 height 56
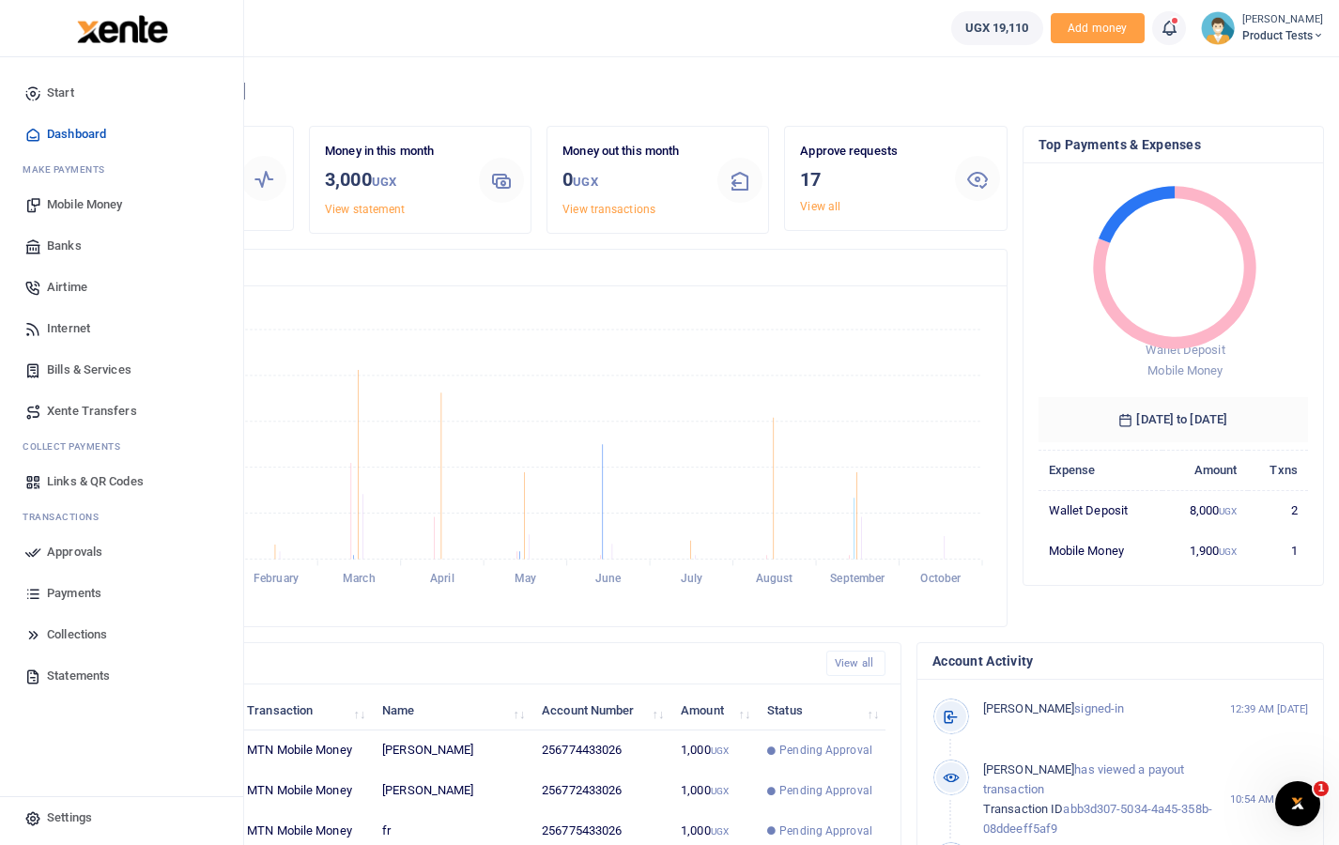
click at [65, 547] on span "Approvals" at bounding box center [74, 552] width 55 height 19
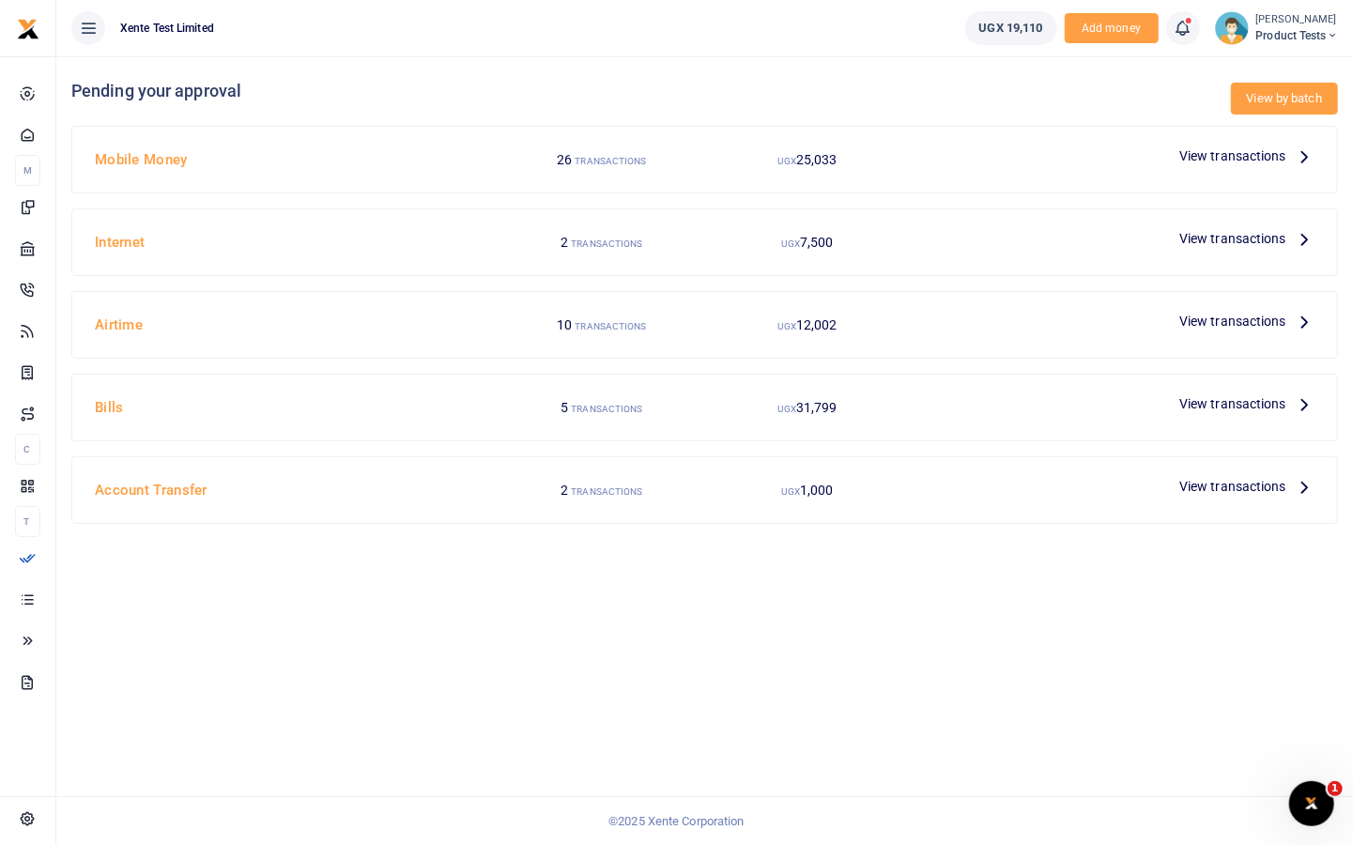
click at [1301, 92] on link "View by batch" at bounding box center [1284, 99] width 107 height 32
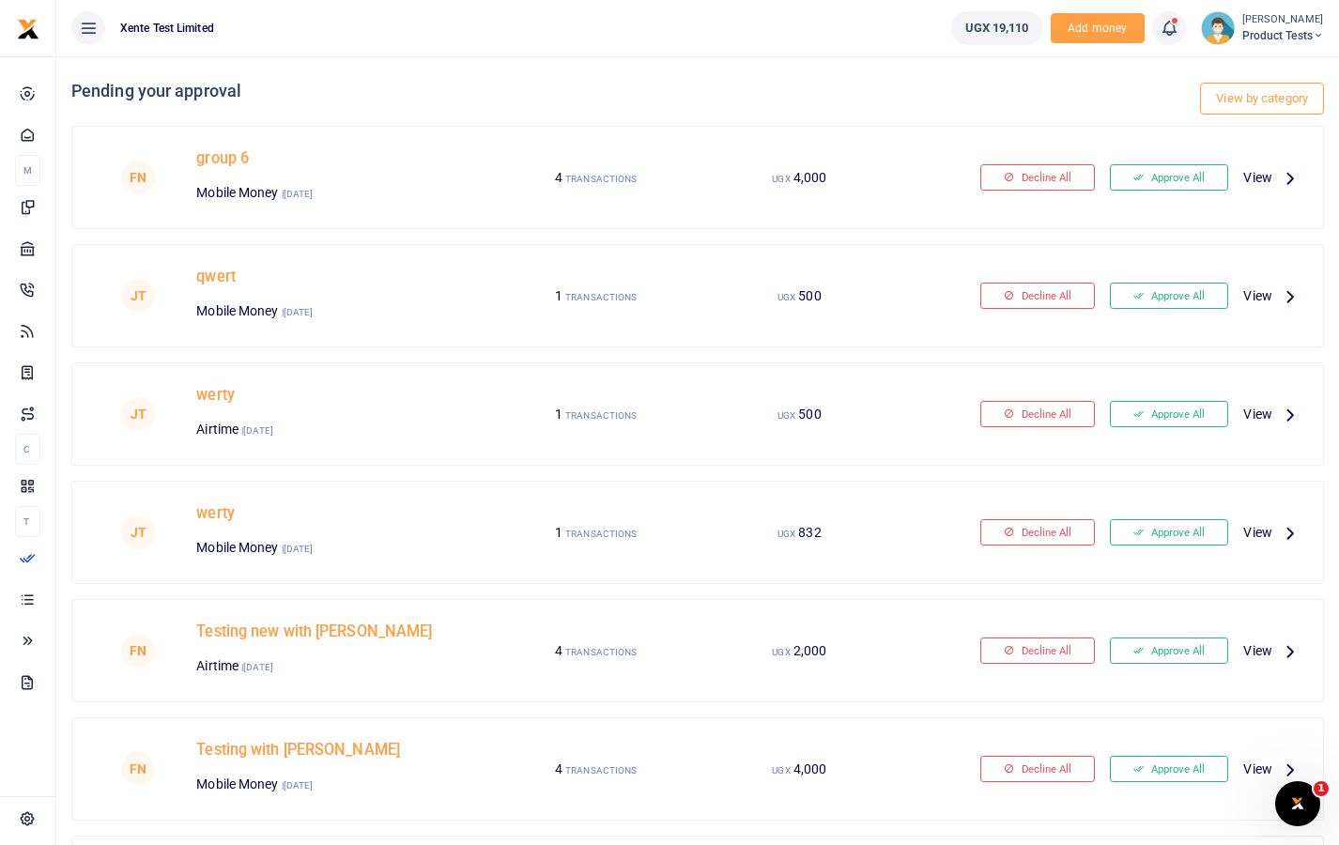
click at [1301, 92] on link "View by category" at bounding box center [1262, 99] width 124 height 32
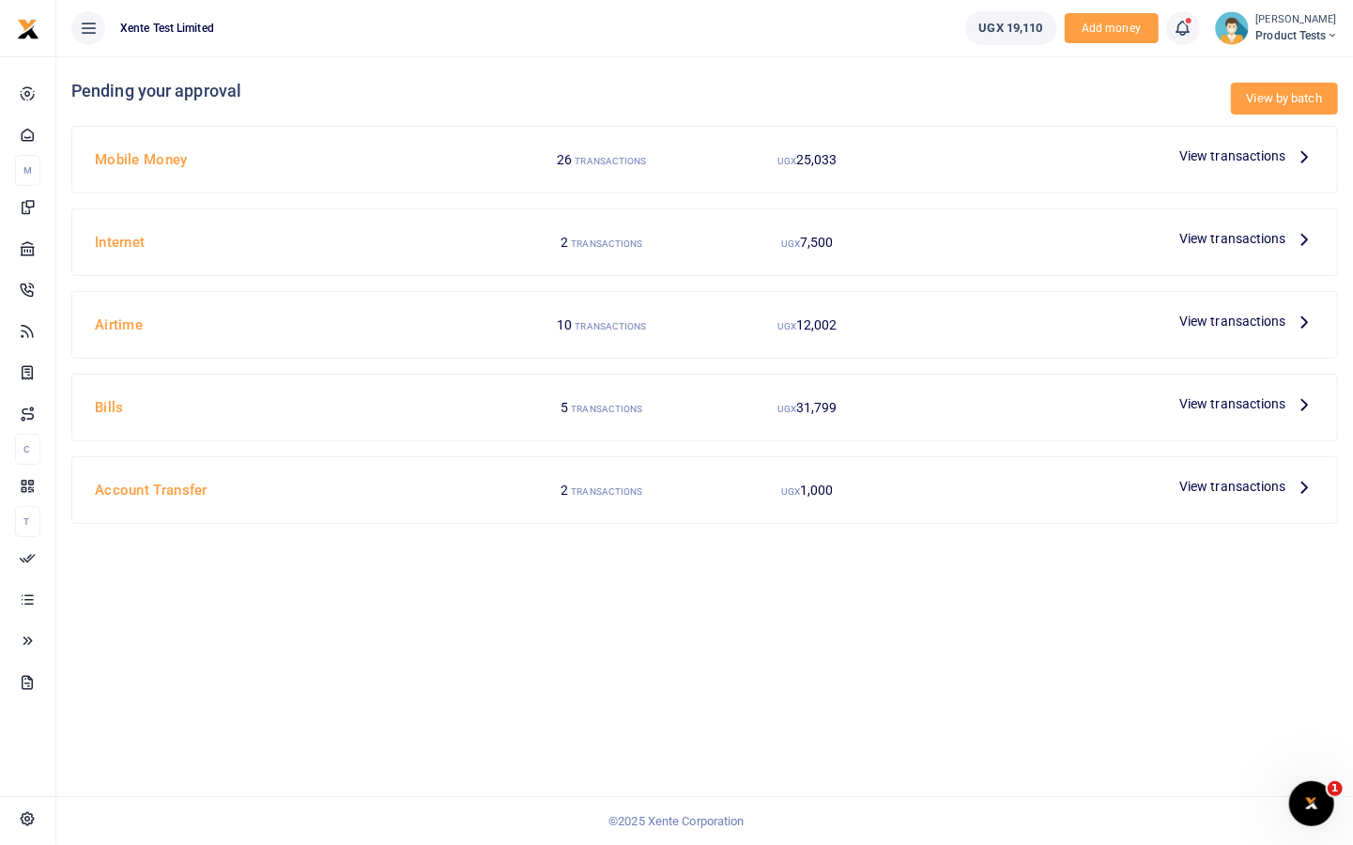
click at [1280, 100] on link "View by batch" at bounding box center [1284, 99] width 107 height 32
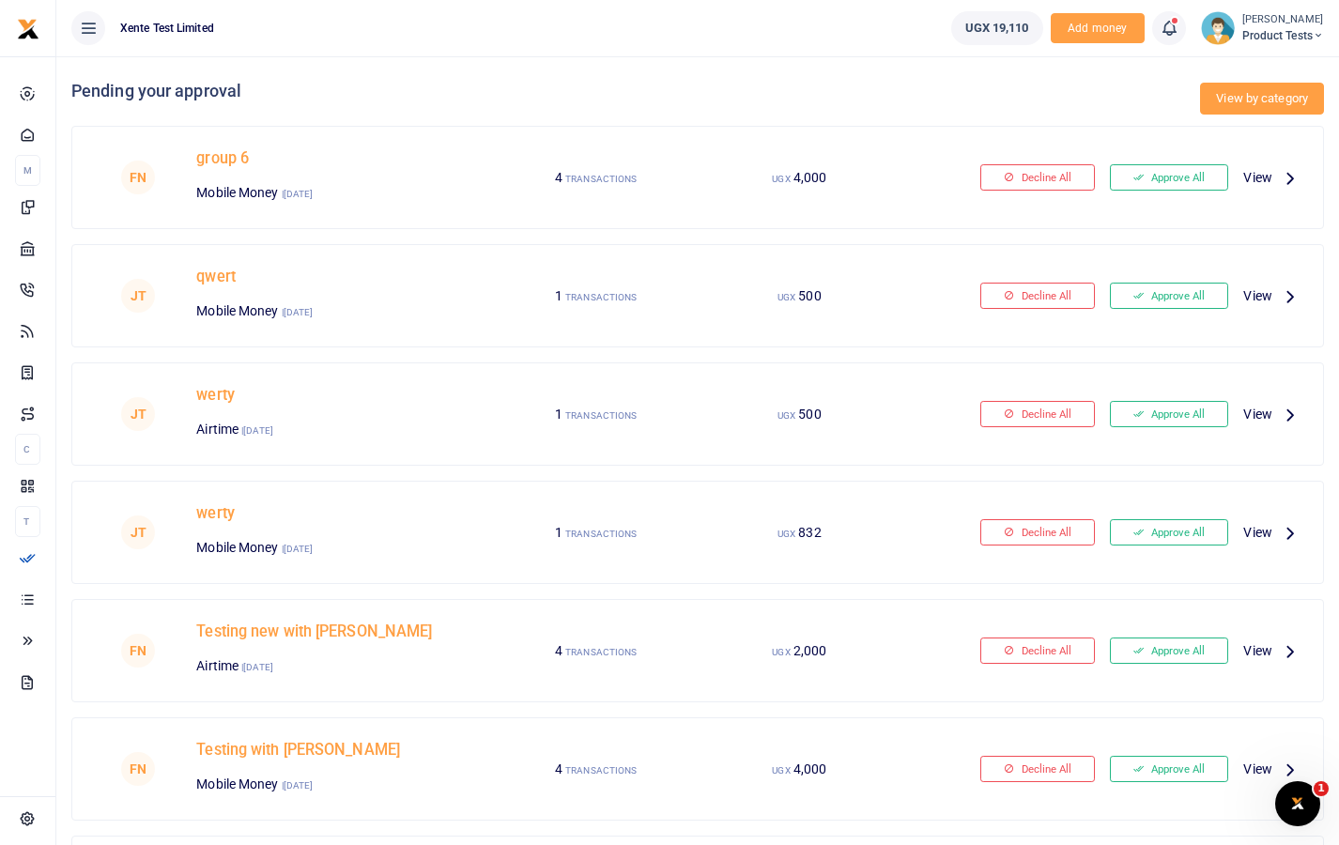
click at [1241, 86] on link "View by category" at bounding box center [1262, 99] width 124 height 32
